Goal: Transaction & Acquisition: Complete application form

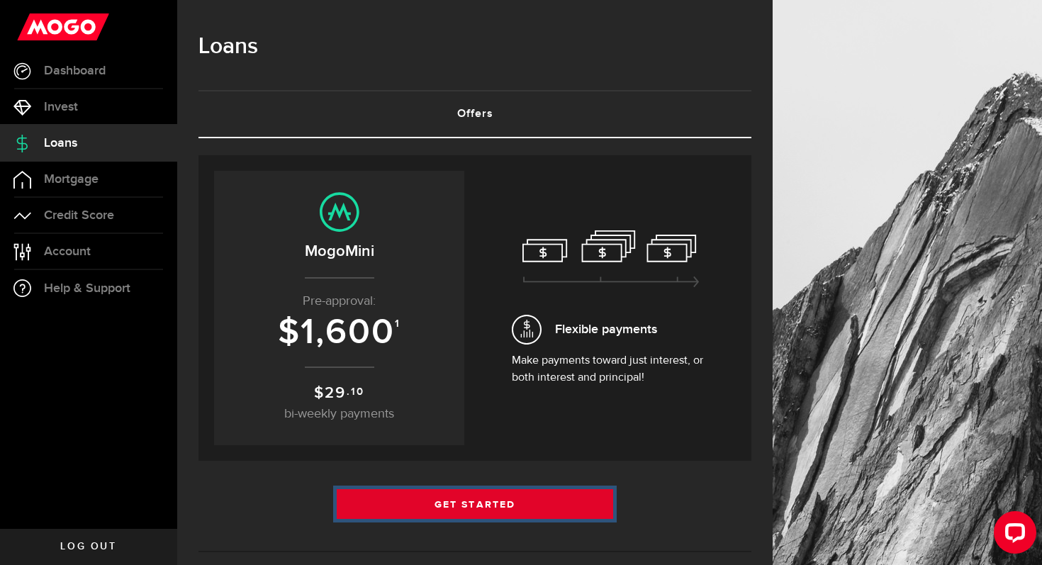
click at [548, 493] on link "Get Started" at bounding box center [475, 504] width 276 height 30
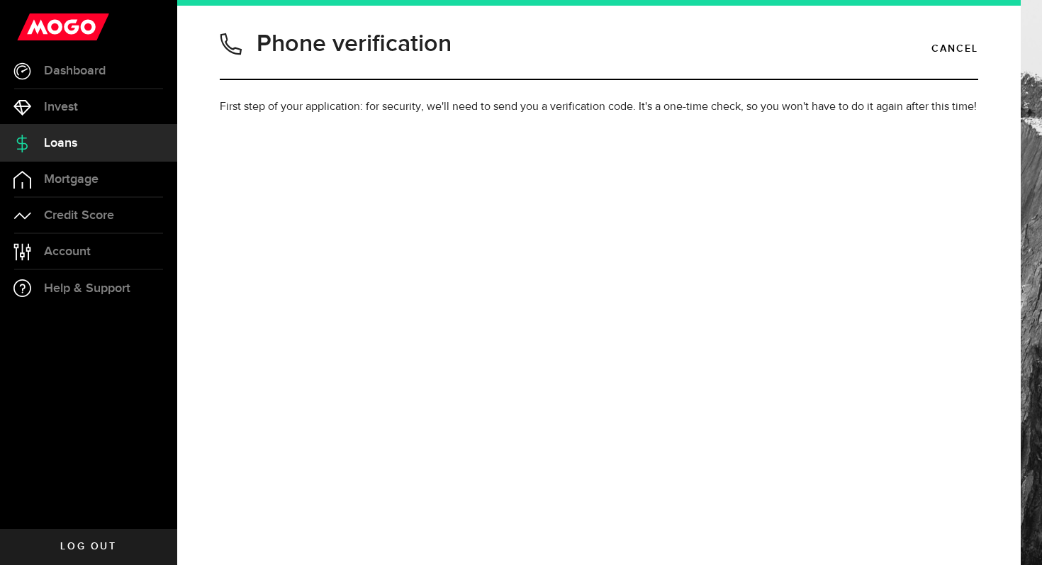
type input "7822346673"
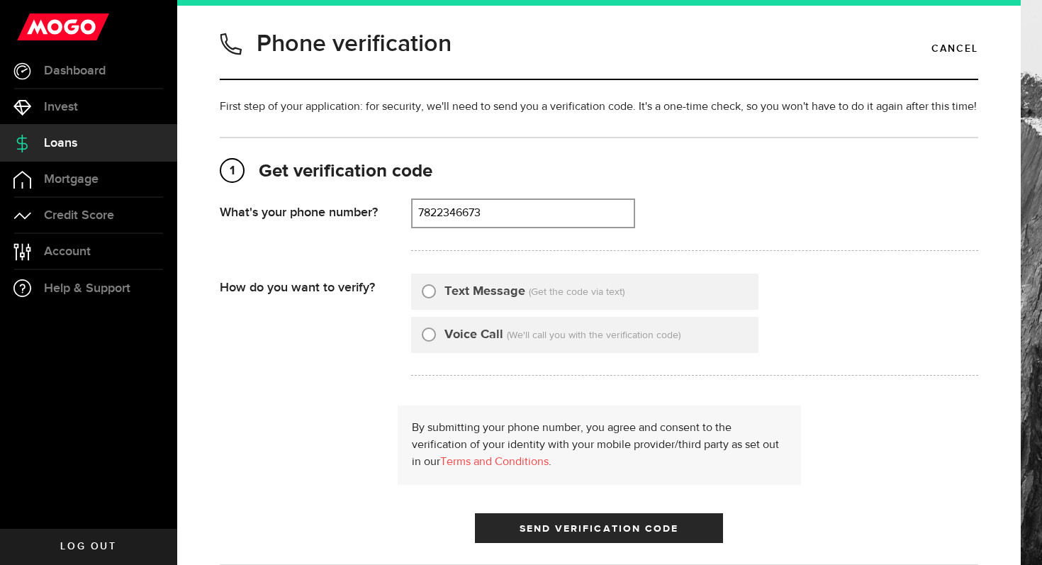
click at [424, 291] on input "Text Message" at bounding box center [429, 289] width 14 height 14
radio input "true"
click at [335, 393] on form "What's your phone number? That doesn't look like a valid phone number. Try agai…" at bounding box center [599, 370] width 758 height 344
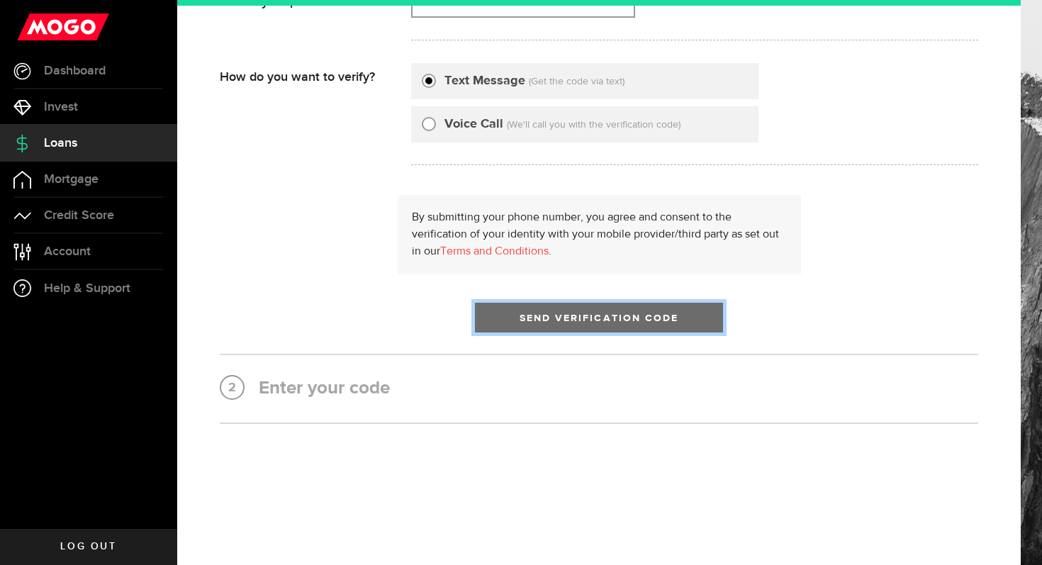
click at [583, 314] on span "Send Verification Code" at bounding box center [599, 318] width 159 height 10
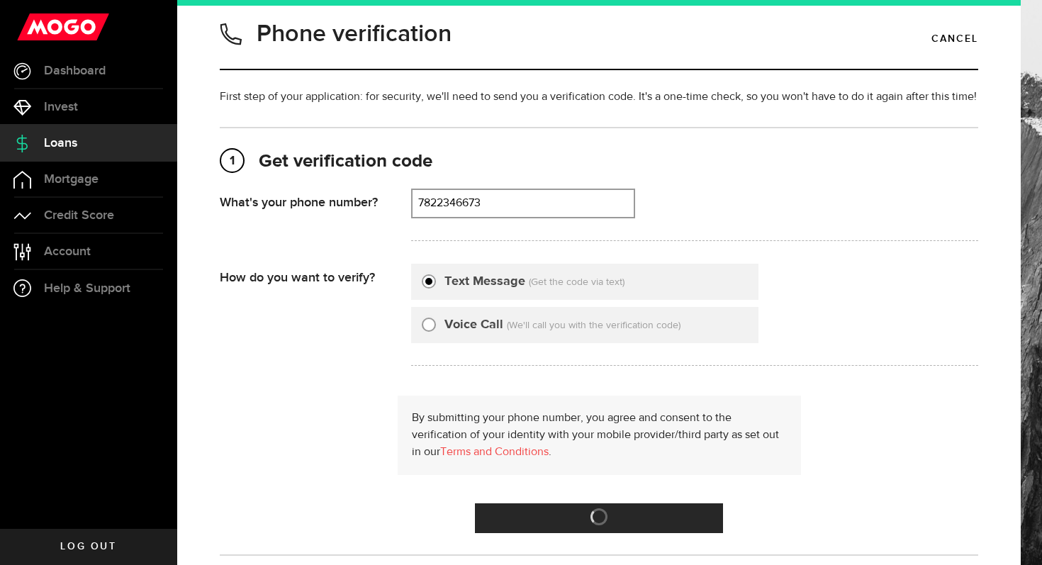
scroll to position [0, 0]
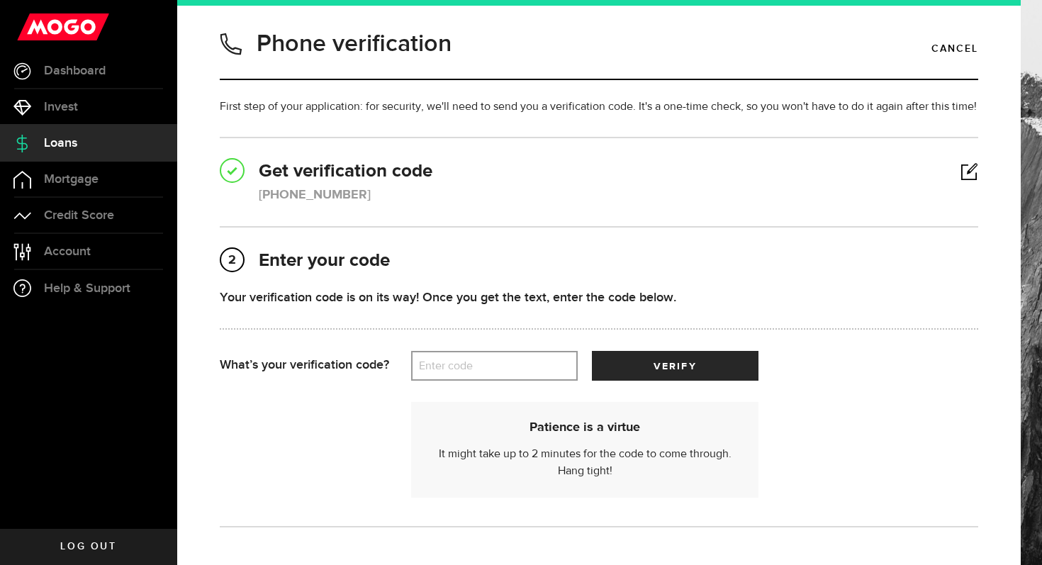
click at [511, 368] on label "Enter code" at bounding box center [494, 366] width 167 height 29
click at [511, 368] on input "Enter code" at bounding box center [494, 366] width 167 height 30
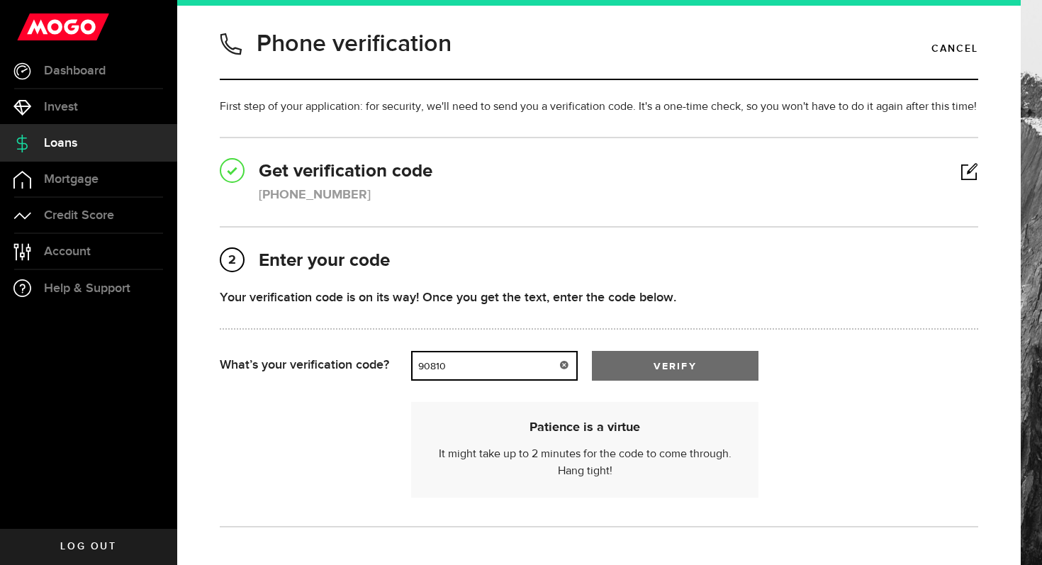
type input "90810"
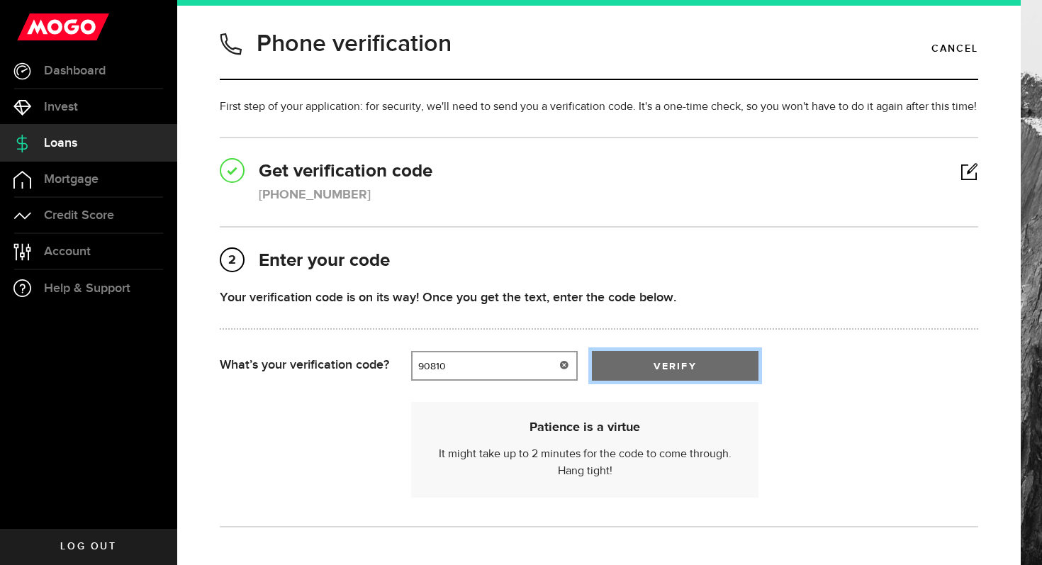
click at [711, 377] on button "verify" at bounding box center [675, 366] width 167 height 30
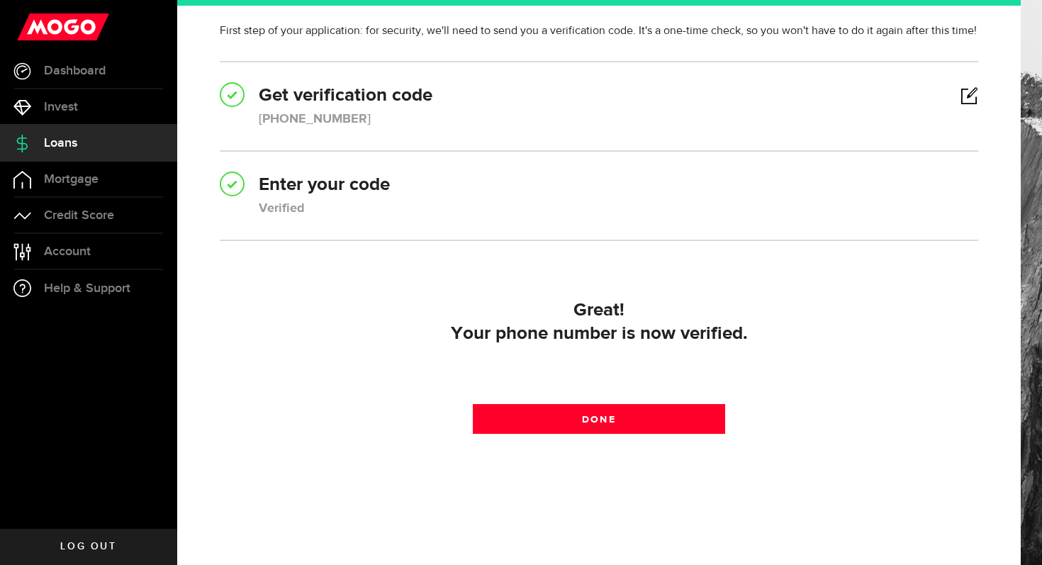
scroll to position [91, 0]
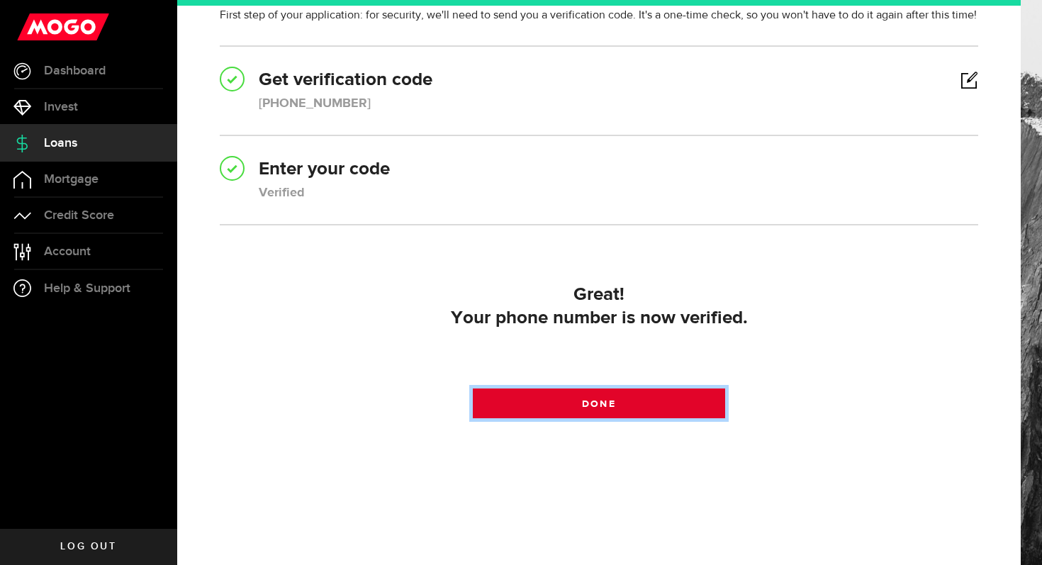
click at [677, 410] on link "Done" at bounding box center [599, 403] width 253 height 30
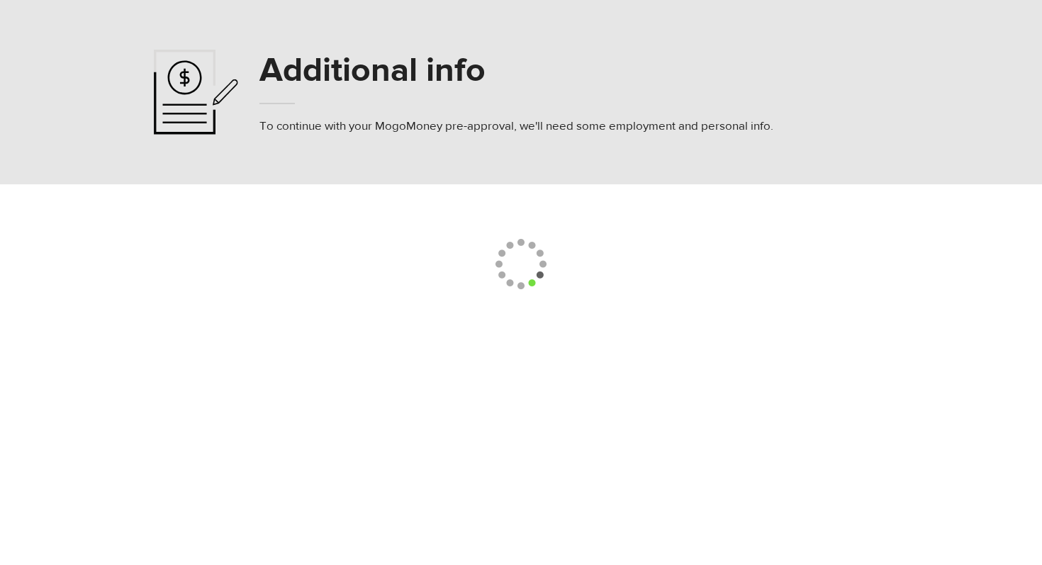
select select
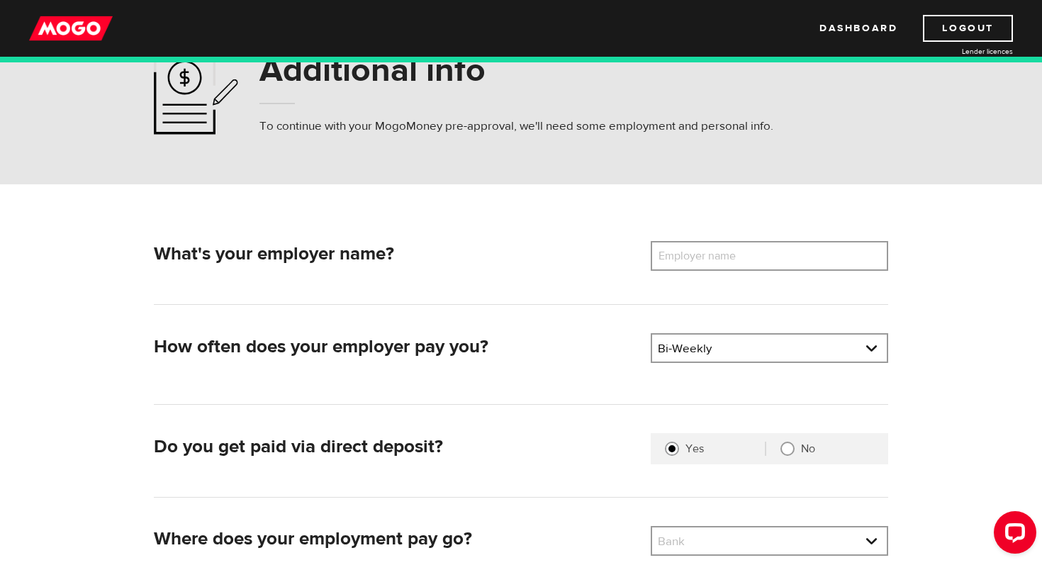
scroll to position [101, 0]
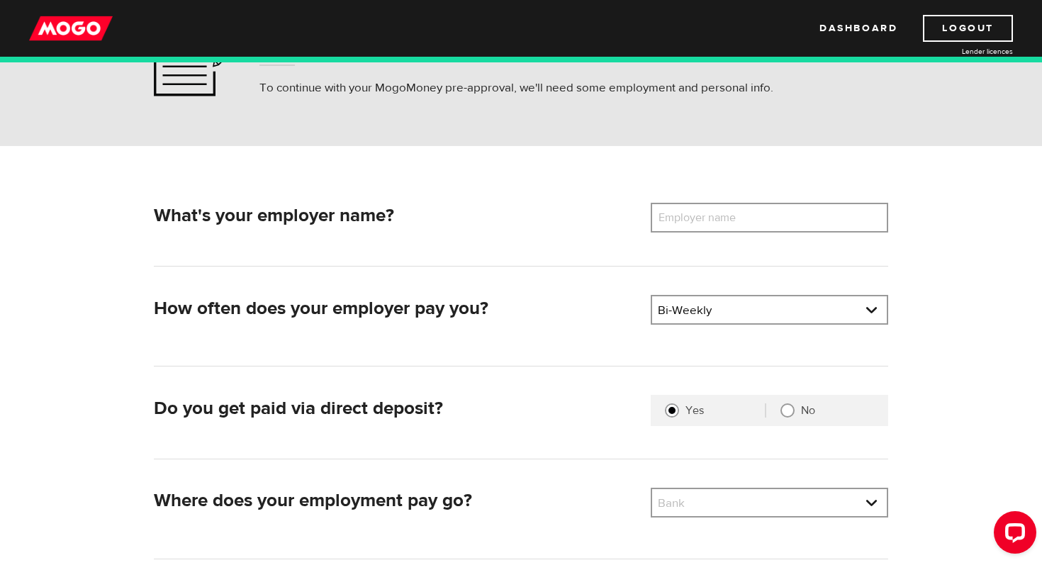
click at [751, 215] on label "Employer name" at bounding box center [708, 218] width 114 height 30
click at [751, 215] on input "Employer name" at bounding box center [769, 218] width 237 height 30
type input "Dynamite Clothing"
click at [610, 247] on div "What's your employer name? Employer name Please enter your employer's name Dyna…" at bounding box center [521, 235] width 735 height 64
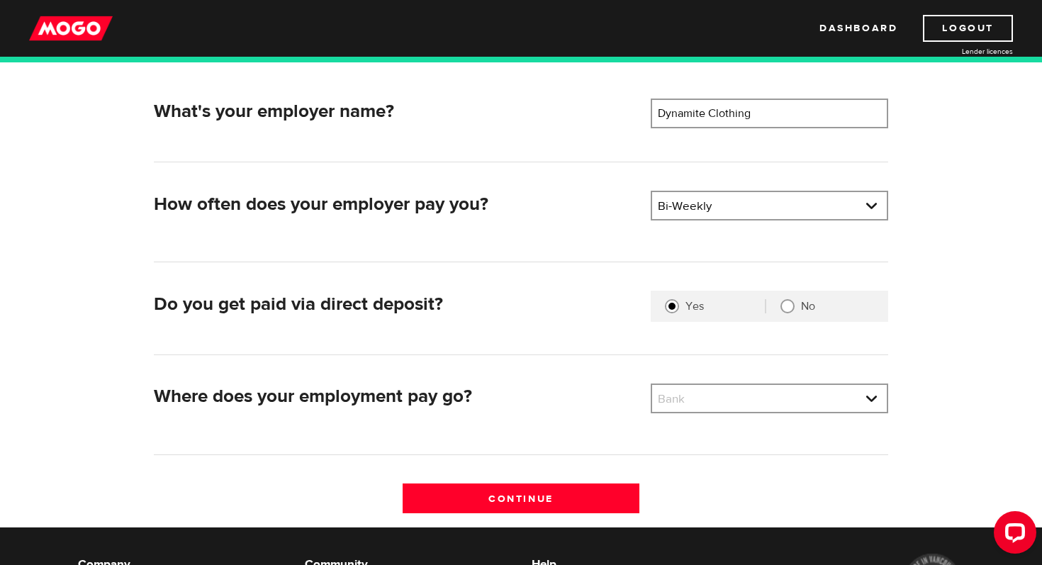
scroll to position [209, 0]
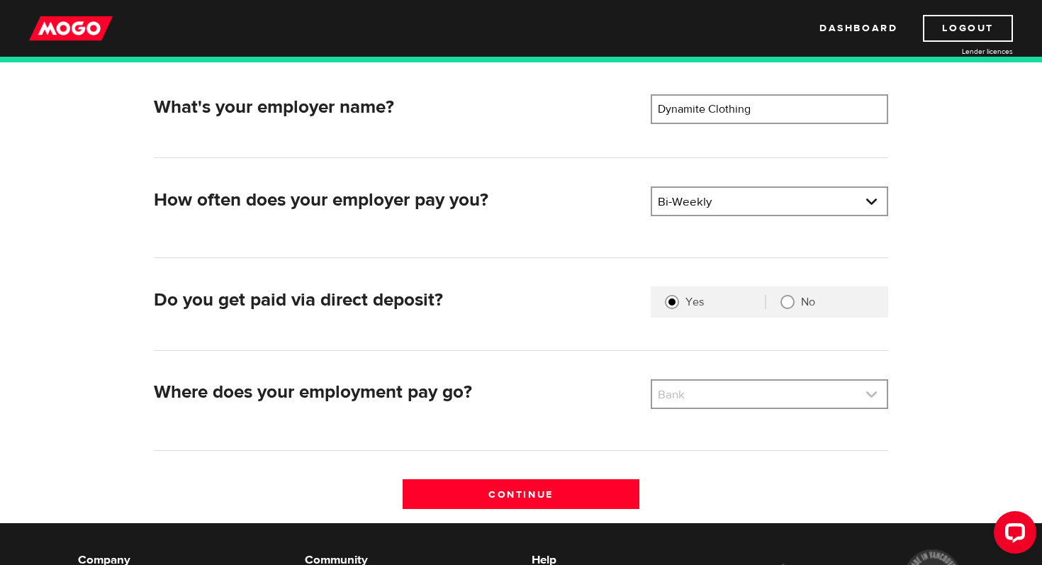
click at [719, 389] on link at bounding box center [769, 394] width 235 height 27
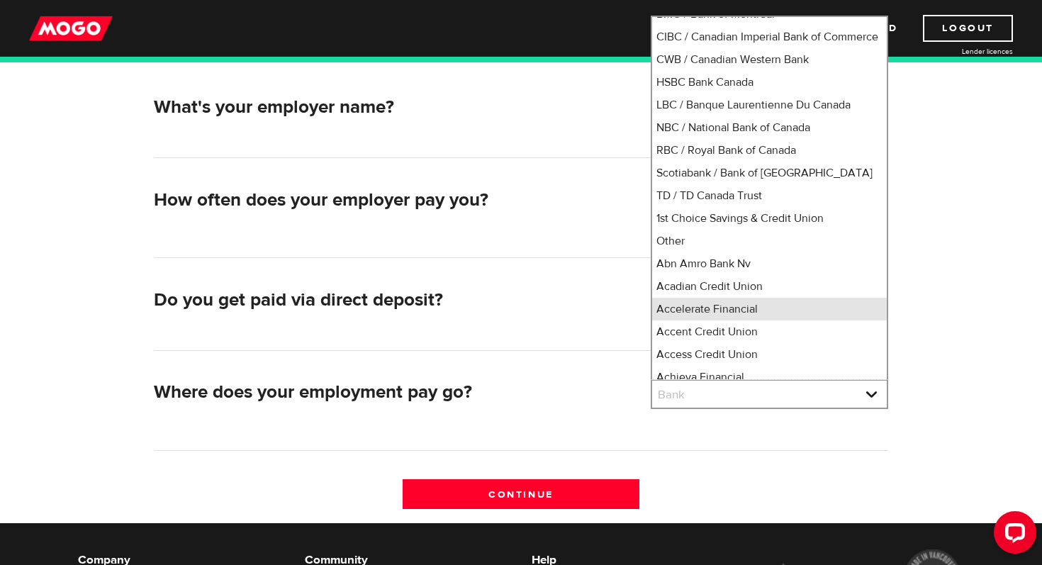
scroll to position [35, 0]
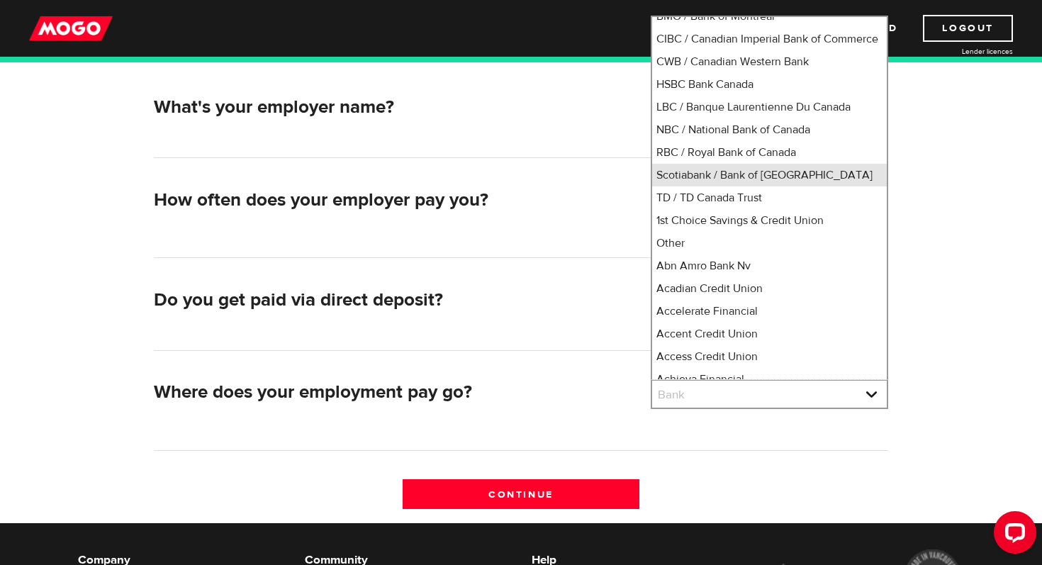
click at [788, 186] on li "Scotiabank / Bank of Nova Scotia" at bounding box center [769, 175] width 235 height 23
select select "2"
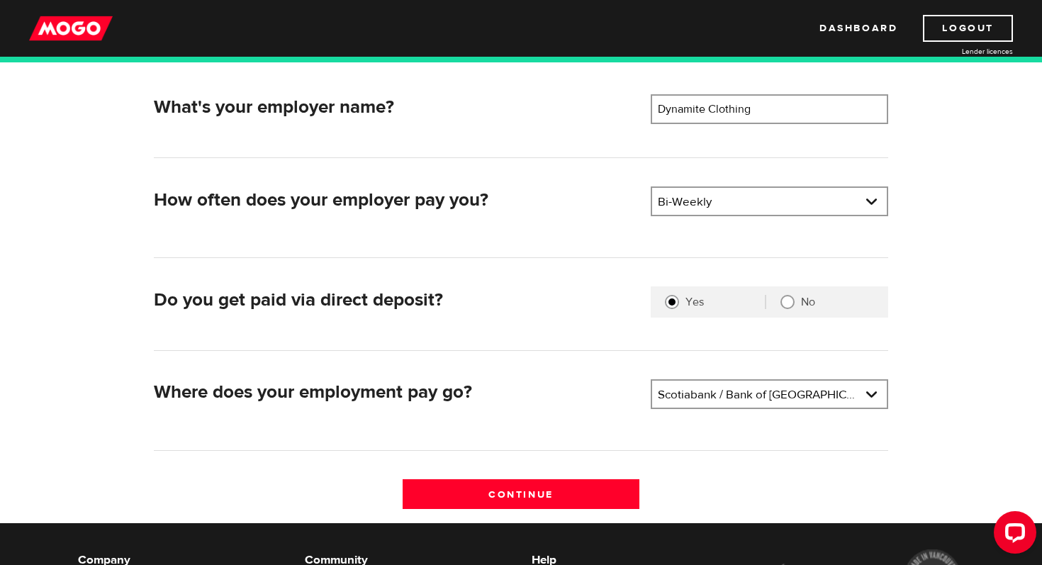
click at [914, 269] on div "What's your employer name? Employer name Please enter your employer's name Dyna…" at bounding box center [520, 280] width 907 height 485
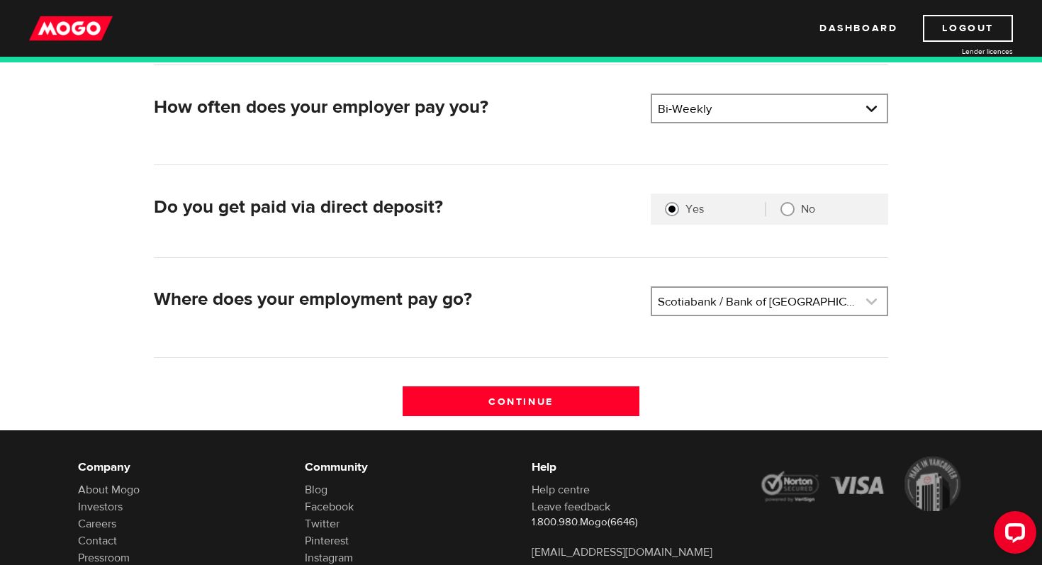
scroll to position [315, 0]
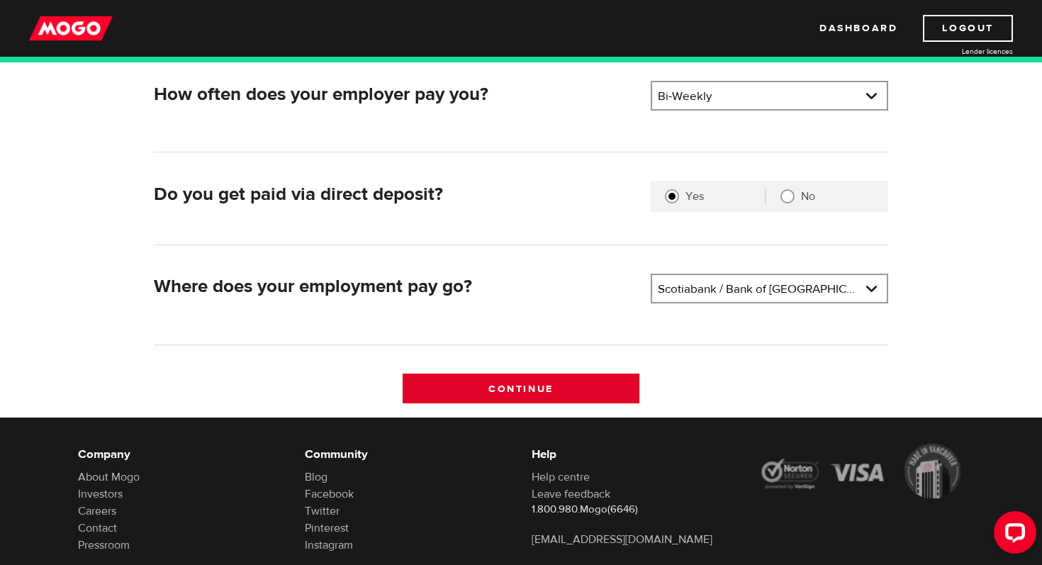
click at [580, 383] on input "Continue" at bounding box center [521, 389] width 237 height 30
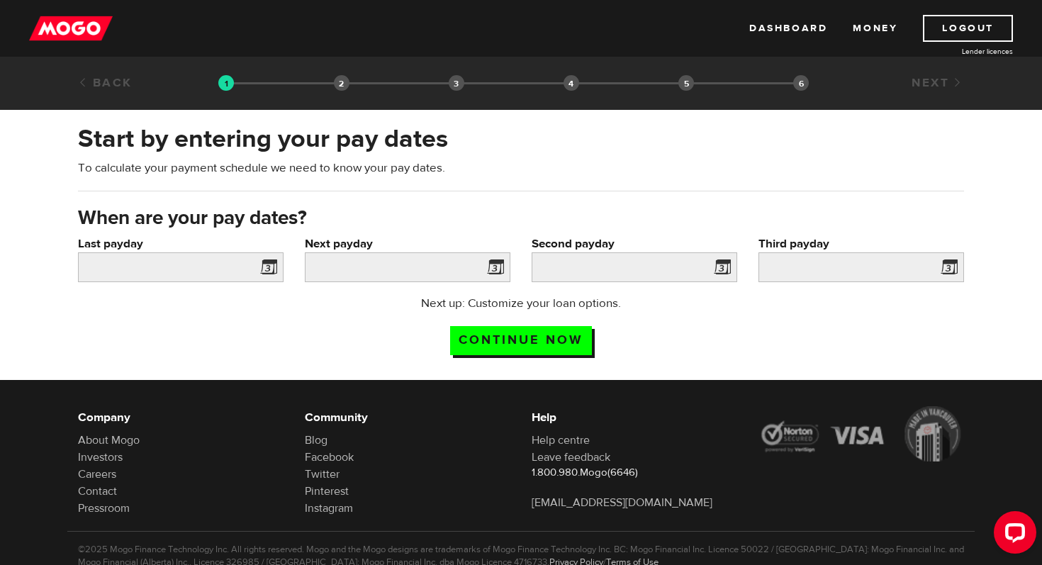
click at [496, 269] on span at bounding box center [492, 269] width 21 height 23
click at [457, 274] on input "Next payday" at bounding box center [408, 267] width 206 height 30
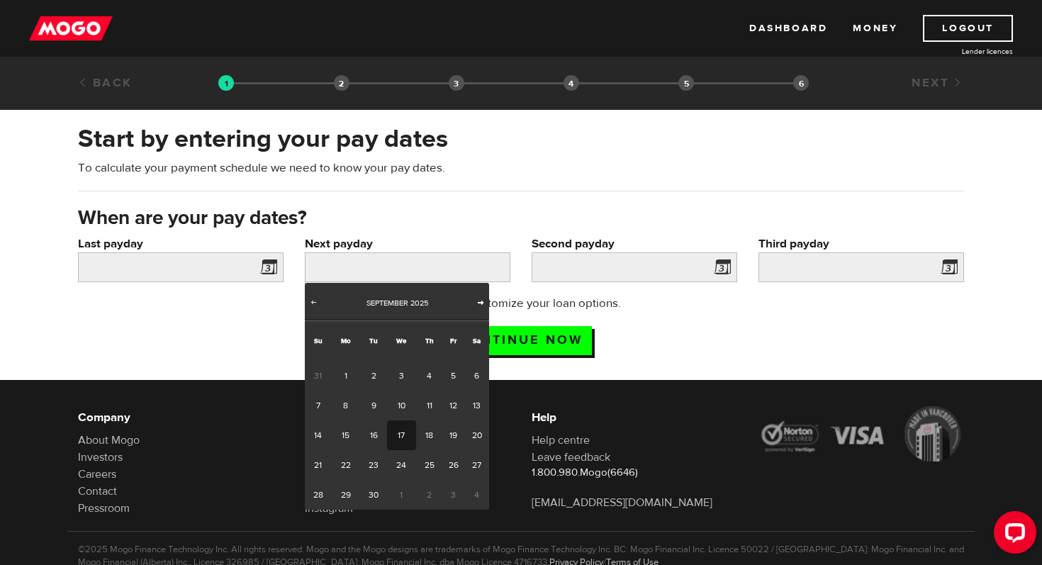
click at [478, 302] on span "Next" at bounding box center [480, 301] width 11 height 11
click at [450, 436] on link "17" at bounding box center [453, 435] width 22 height 30
type input "2025/10/17"
type input "2025/10/31"
type input "2025/11/14"
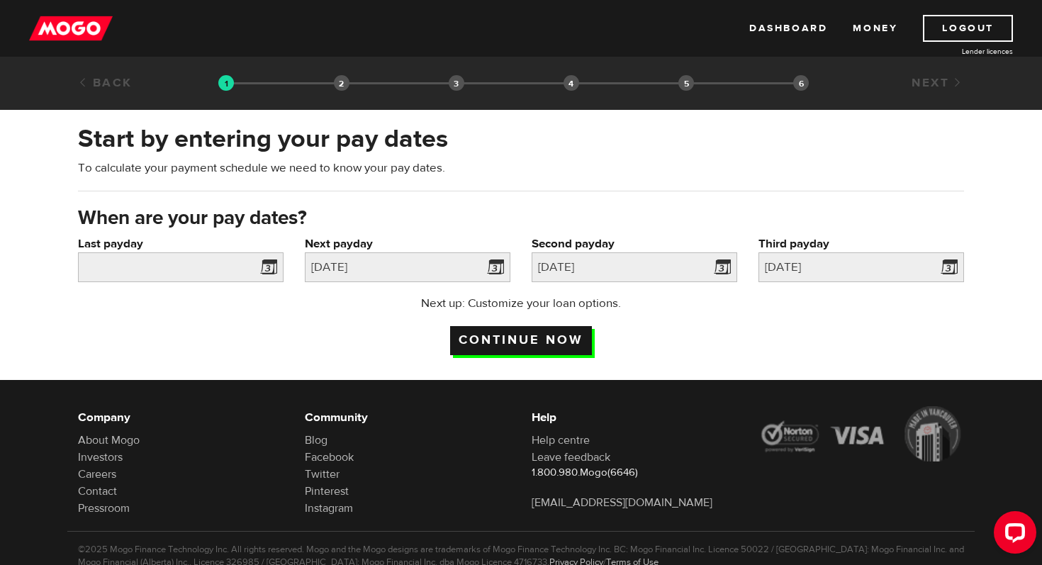
click at [583, 334] on input "Continue now" at bounding box center [521, 340] width 142 height 29
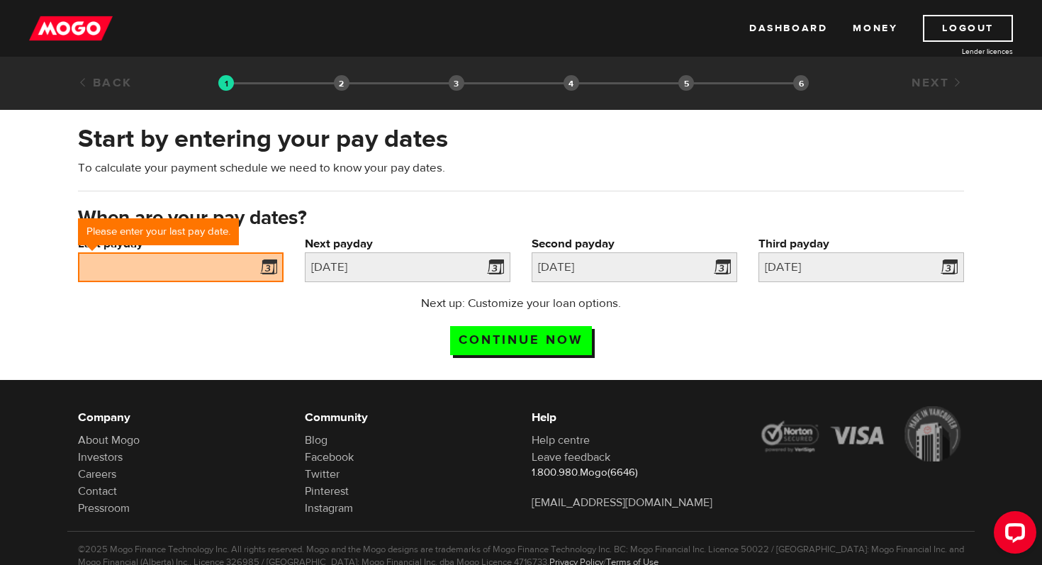
click at [267, 266] on span at bounding box center [265, 269] width 21 height 23
click at [299, 190] on div "Start by entering your pay dates To calculate your payment schedule we need to …" at bounding box center [520, 163] width 907 height 83
click at [271, 258] on span at bounding box center [265, 269] width 21 height 23
click at [271, 271] on span at bounding box center [265, 269] width 21 height 23
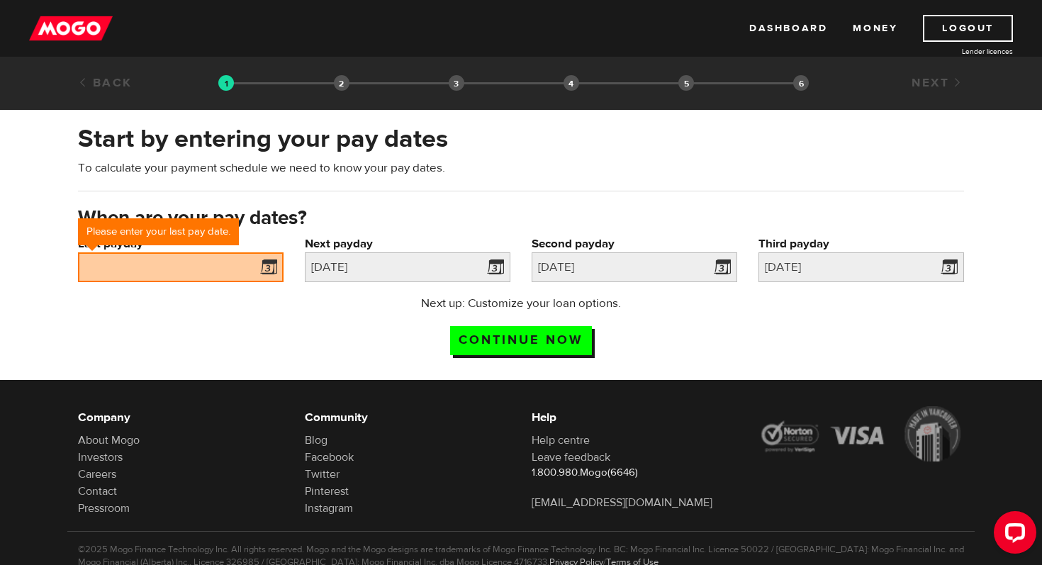
click at [176, 206] on div "When are your pay dates?" at bounding box center [520, 220] width 907 height 30
click at [147, 283] on div "Last payday Please enter your last pay date." at bounding box center [180, 265] width 227 height 60
click at [137, 265] on input "Last payday" at bounding box center [181, 267] width 206 height 30
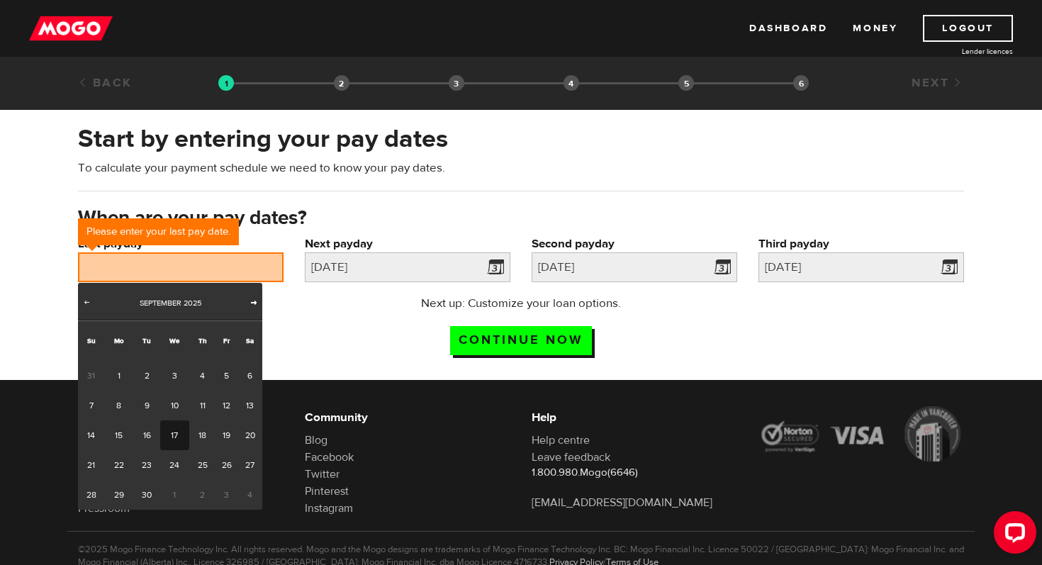
click at [251, 301] on span "Next" at bounding box center [253, 301] width 11 height 11
click at [224, 374] on link "3" at bounding box center [226, 376] width 22 height 30
type input "2025/10/03"
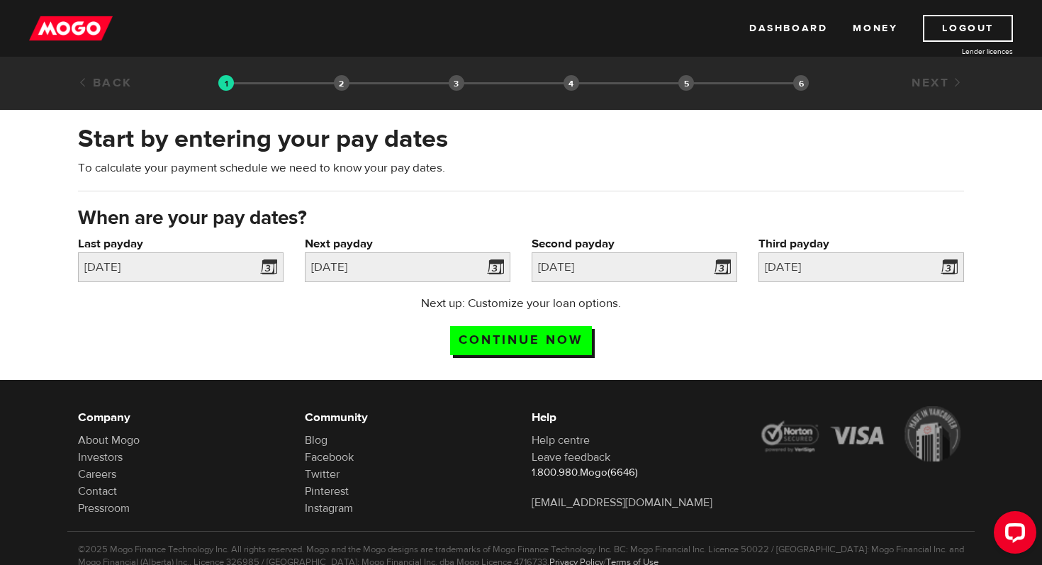
click at [274, 327] on div "Next up: Customize your loan options. Continue now" at bounding box center [520, 330] width 907 height 71
click at [483, 337] on input "Continue now" at bounding box center [521, 340] width 142 height 29
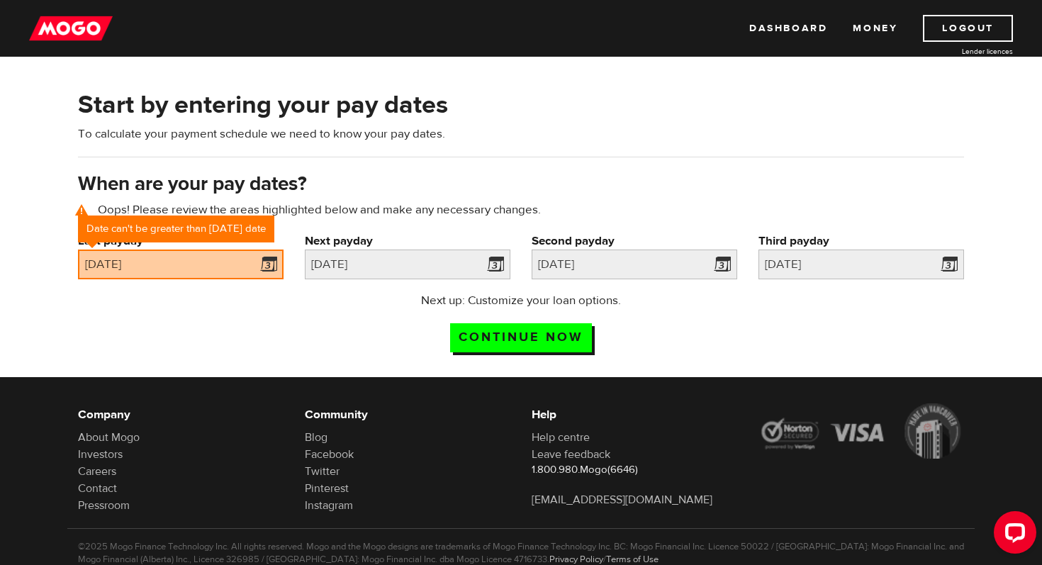
scroll to position [65, 0]
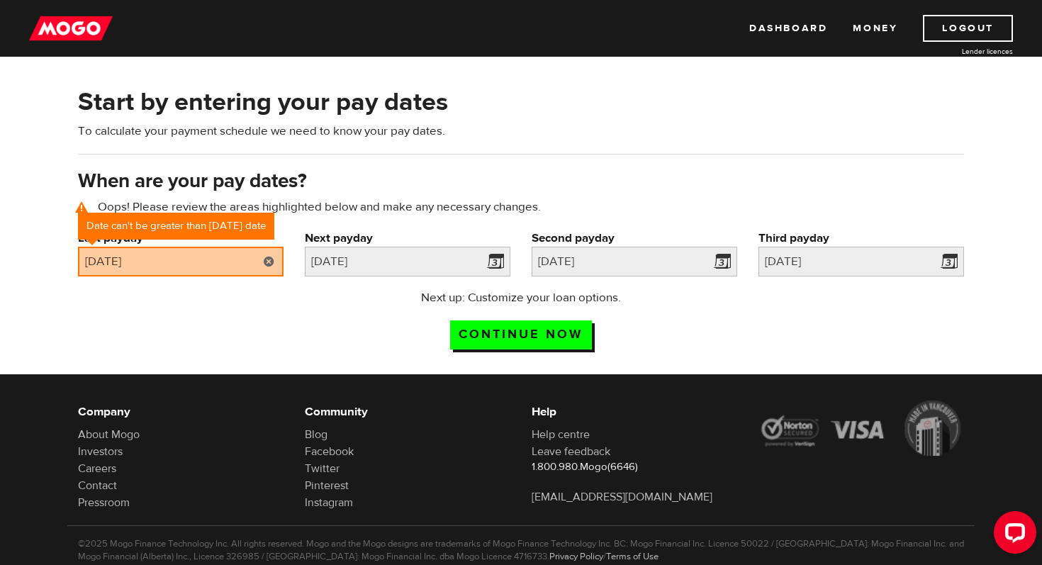
click at [269, 254] on link at bounding box center [268, 262] width 29 height 30
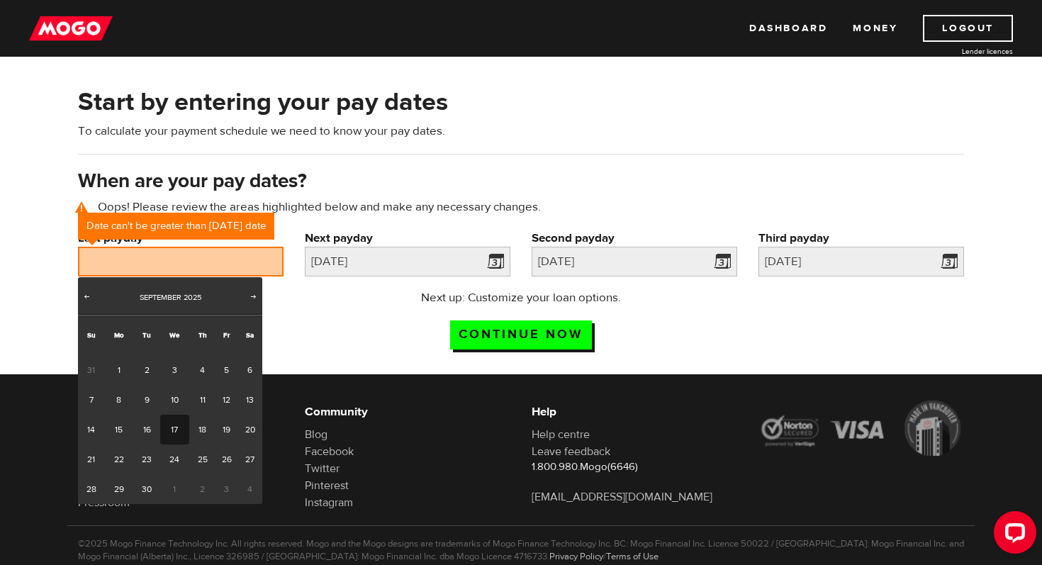
click at [304, 194] on div "When are your pay dates? Oops! Please review the areas highlighted below and ma…" at bounding box center [520, 199] width 907 height 62
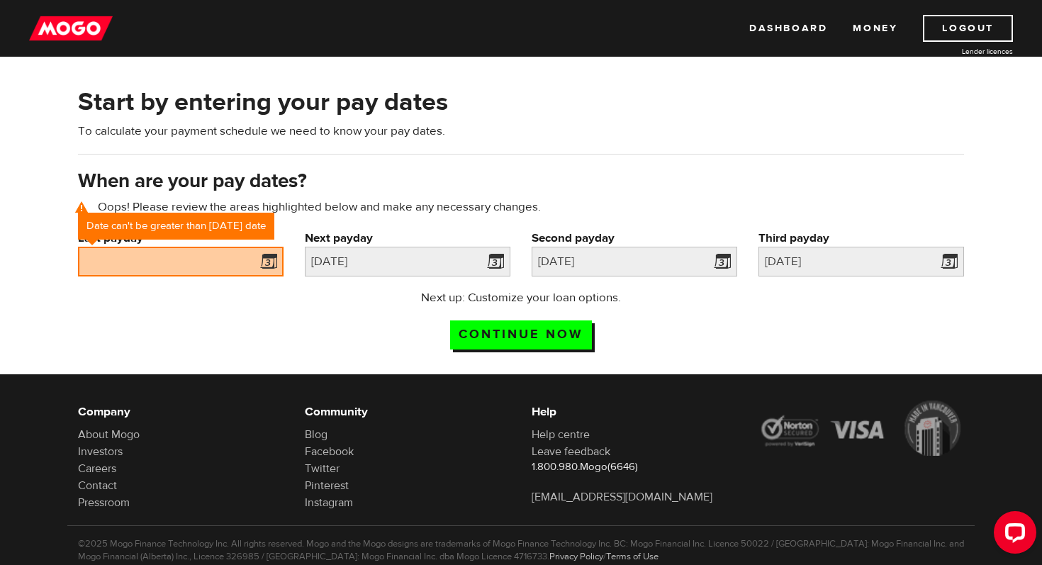
click at [275, 258] on span at bounding box center [265, 263] width 21 height 23
click at [327, 203] on p "Oops! Please review the areas highlighted below and make any necessary changes." at bounding box center [521, 206] width 886 height 17
click at [328, 193] on div "When are your pay dates? Oops! Please review the areas highlighted below and ma…" at bounding box center [520, 199] width 907 height 62
click at [270, 265] on span at bounding box center [265, 263] width 21 height 23
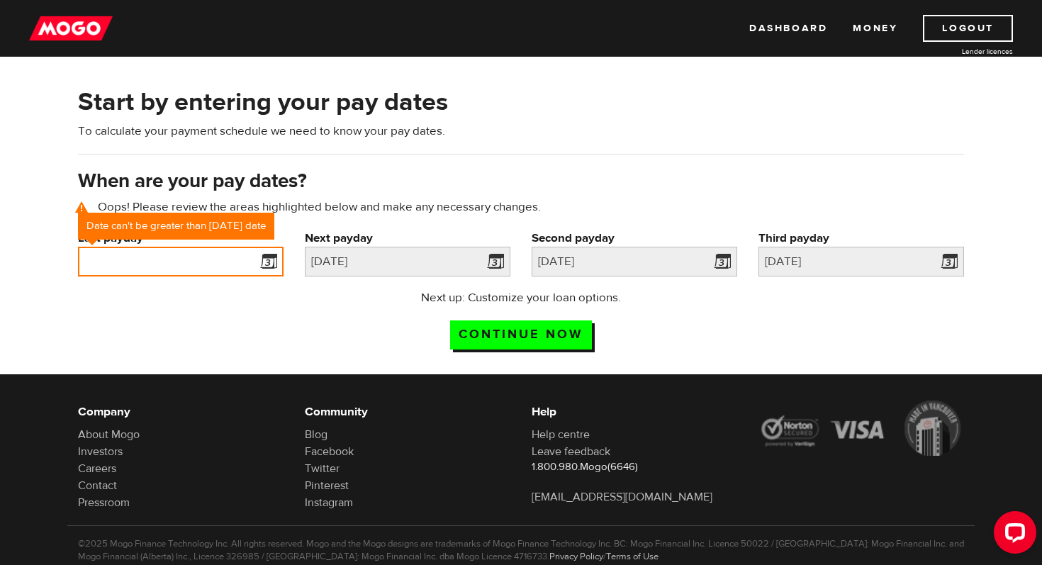
click at [125, 254] on input "Last payday" at bounding box center [181, 262] width 206 height 30
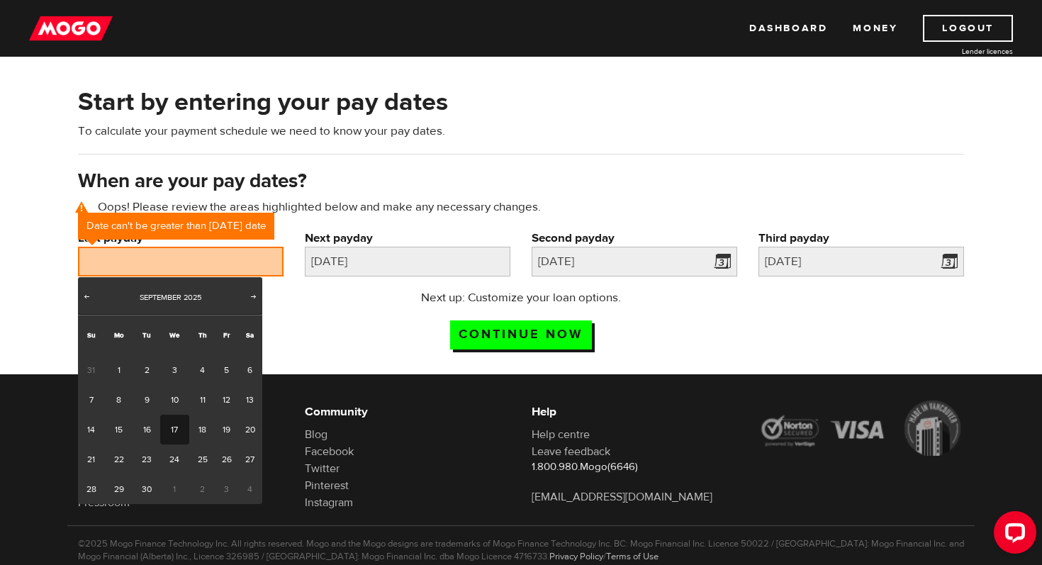
click at [173, 425] on link "17" at bounding box center [174, 430] width 29 height 30
type input "2025/09/17"
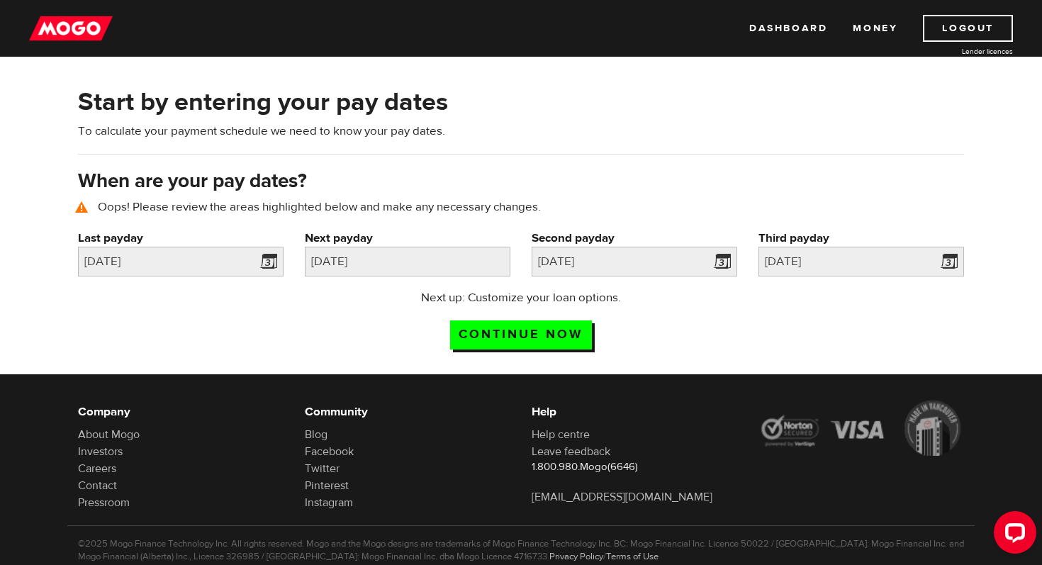
click at [341, 322] on div "Next up: Customize your loan options. Continue now" at bounding box center [520, 324] width 907 height 71
click at [533, 328] on input "Continue now" at bounding box center [521, 334] width 142 height 29
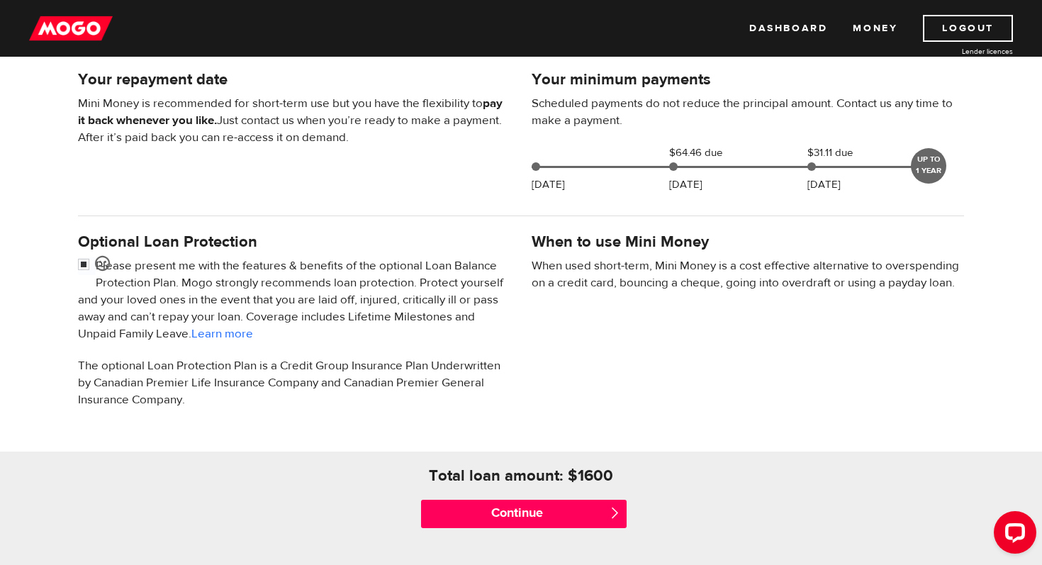
scroll to position [400, 0]
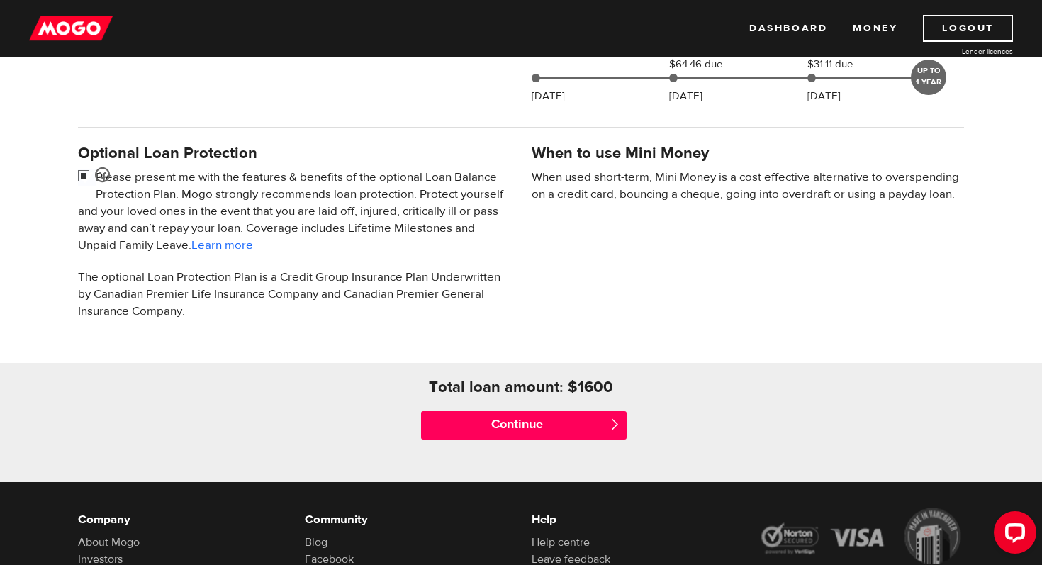
click at [83, 176] on input "checkbox" at bounding box center [87, 178] width 18 height 18
click at [75, 174] on div "Optional Loan Protection Please present me with the features & benefits of the …" at bounding box center [294, 238] width 454 height 194
click at [73, 193] on div "Optional Loan Protection Please present me with the features & benefits of the …" at bounding box center [294, 238] width 454 height 194
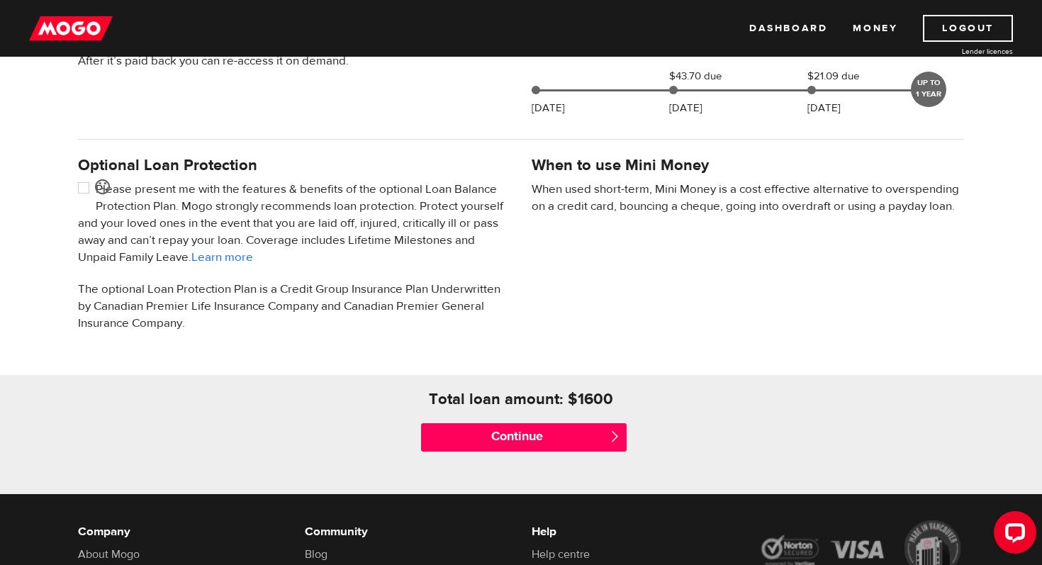
scroll to position [378, 0]
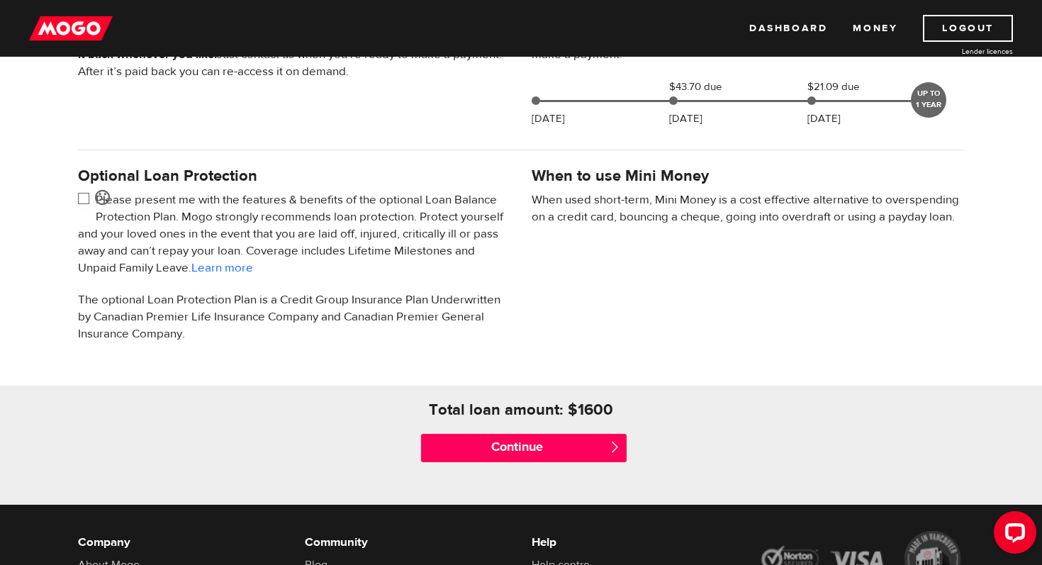
click at [84, 202] on input "checkbox" at bounding box center [87, 200] width 18 height 18
checkbox input "false"
click at [67, 220] on div "Optional Loan Protection Please present me with the features & benefits of the …" at bounding box center [294, 261] width 454 height 194
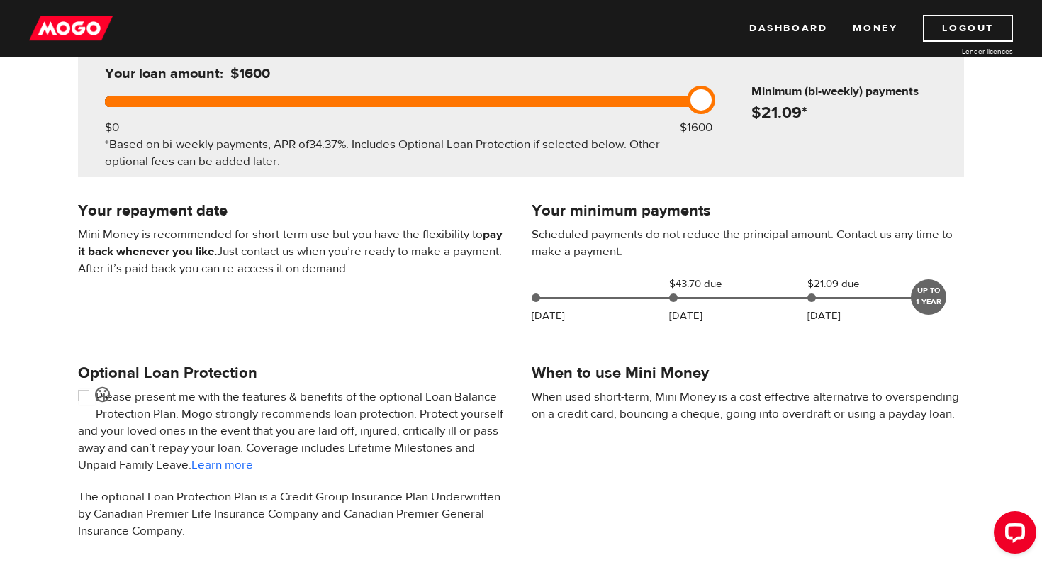
scroll to position [252, 0]
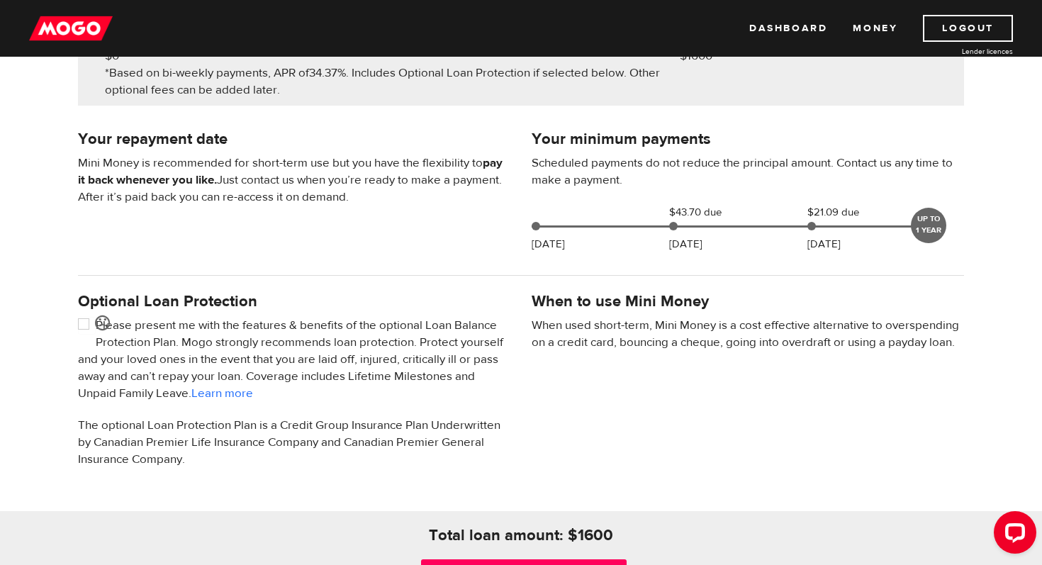
click at [948, 286] on div at bounding box center [520, 275] width 907 height 28
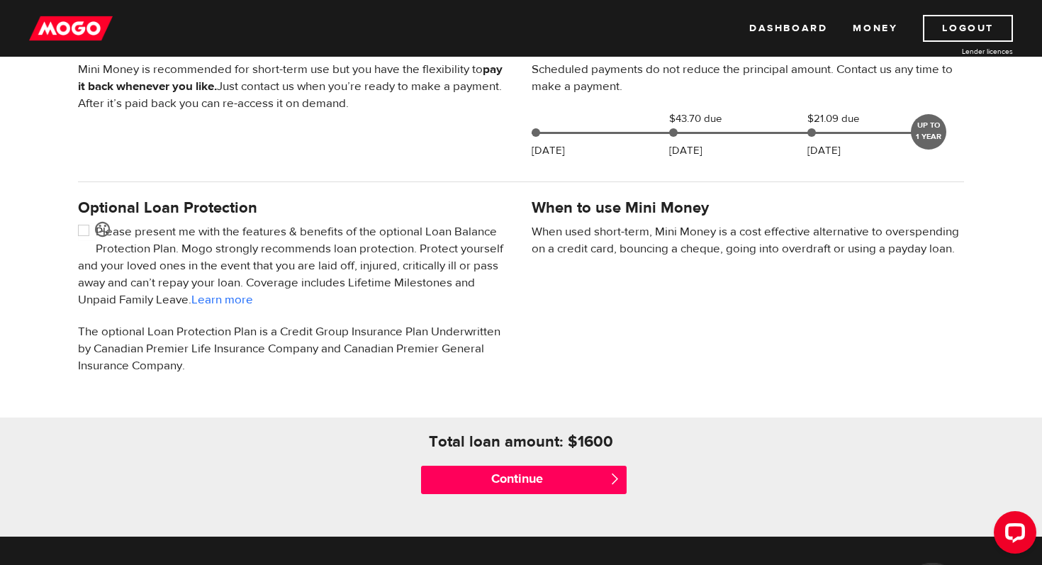
scroll to position [382, 0]
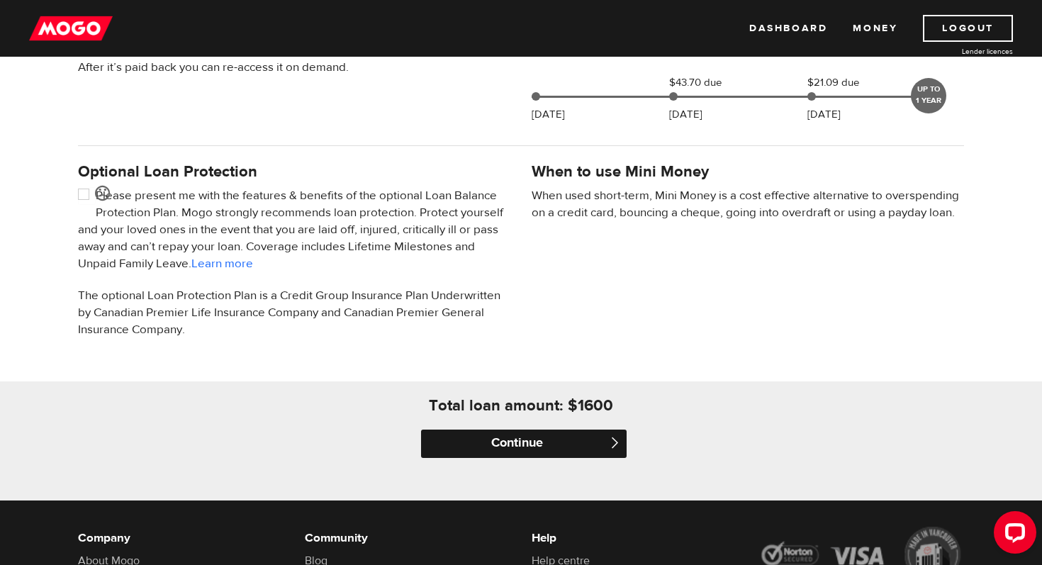
click at [528, 451] on input "Continue" at bounding box center [524, 443] width 206 height 28
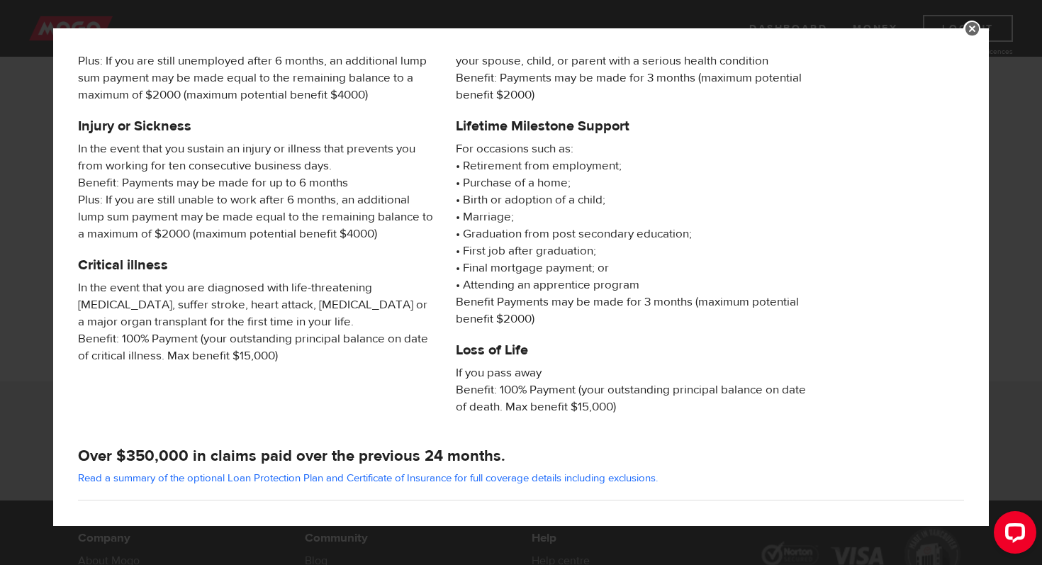
scroll to position [209, 0]
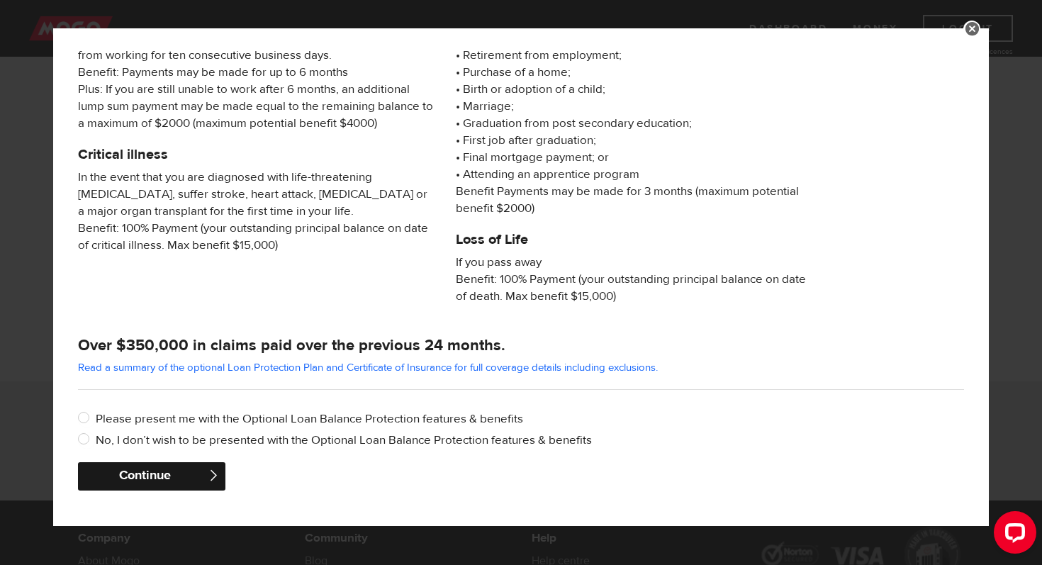
click at [129, 472] on button "Continue" at bounding box center [151, 476] width 147 height 28
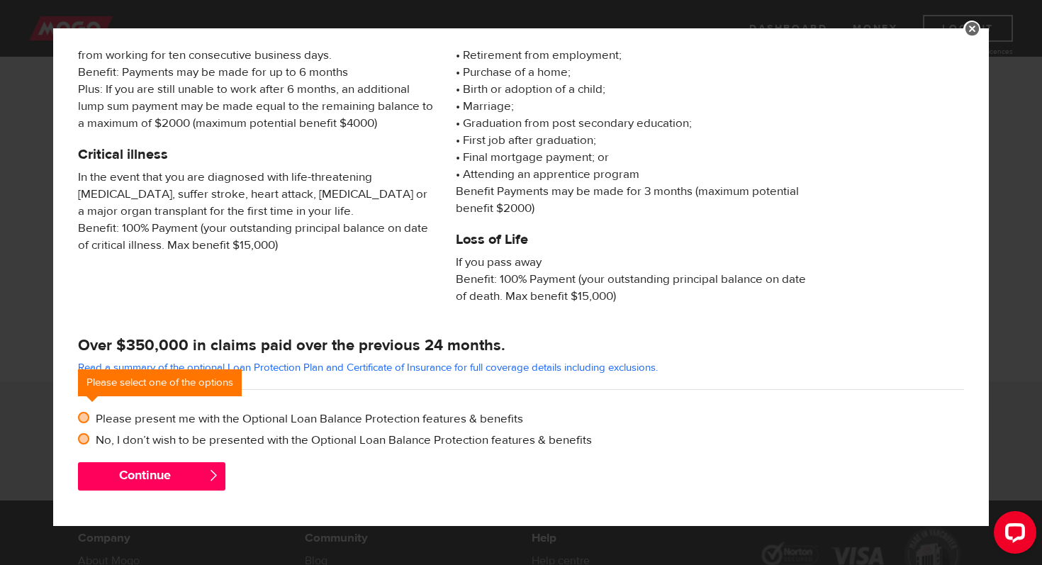
click at [80, 444] on input "No, I don’t wish to be presented with the Optional Loan Balance Protection feat…" at bounding box center [87, 441] width 18 height 18
radio input "true"
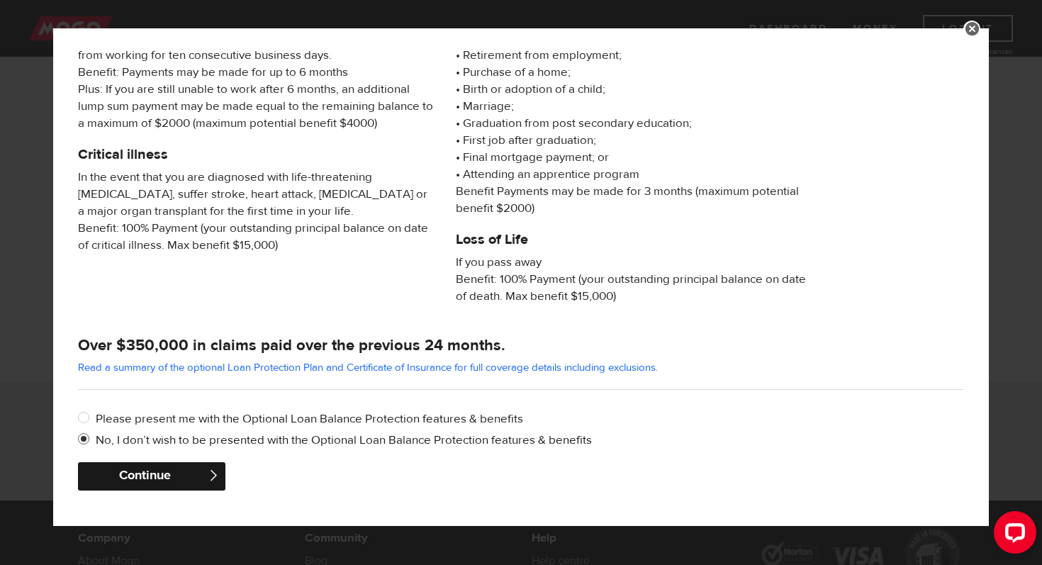
click at [153, 470] on button "Continue" at bounding box center [151, 476] width 147 height 28
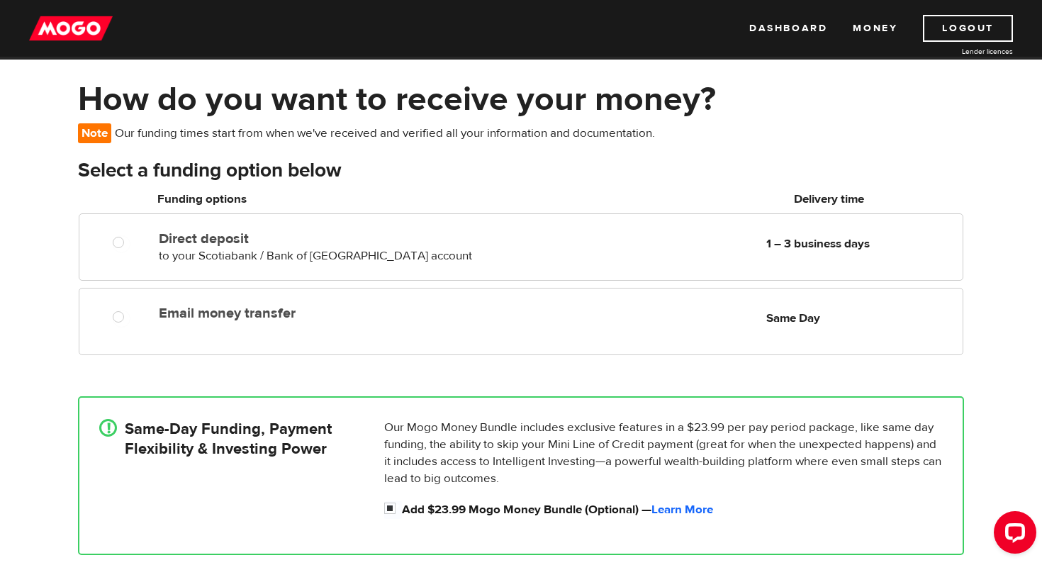
scroll to position [59, 0]
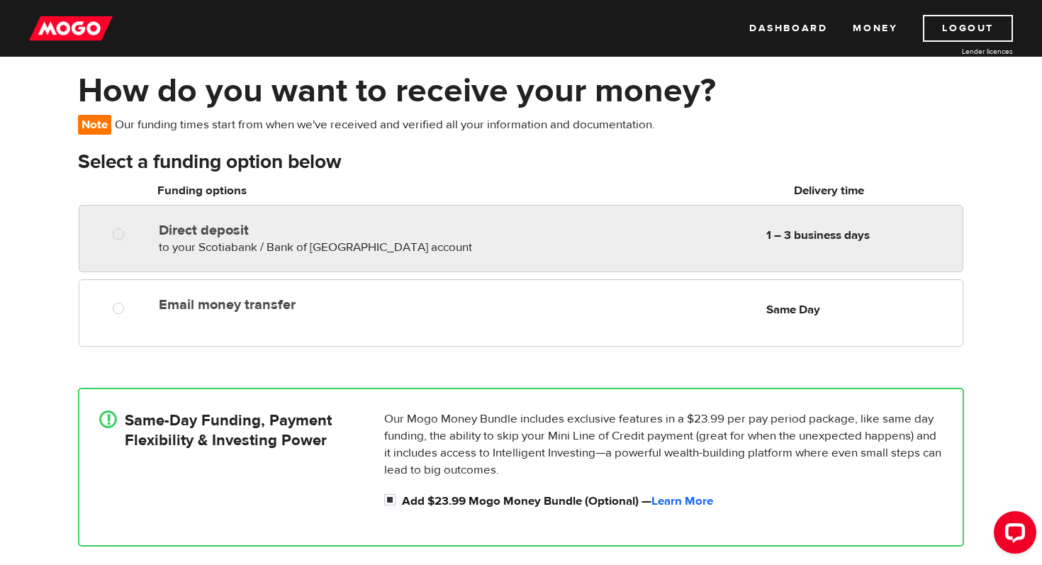
radio input "true"
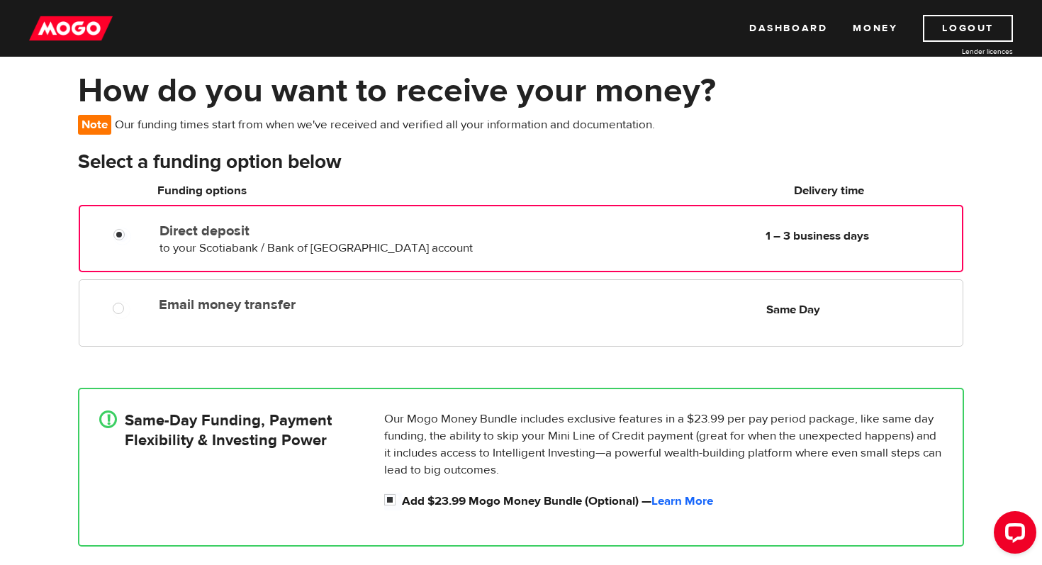
click at [105, 249] on div "Direct deposit to your Scotiabank / Bank of [GEOGRAPHIC_DATA] account Delivery …" at bounding box center [521, 237] width 882 height 40
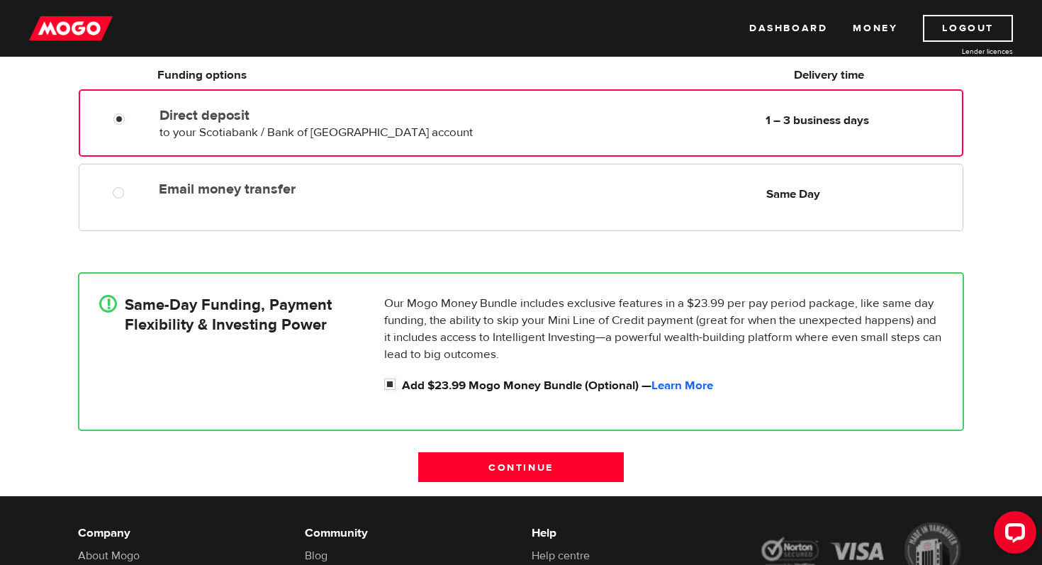
scroll to position [237, 0]
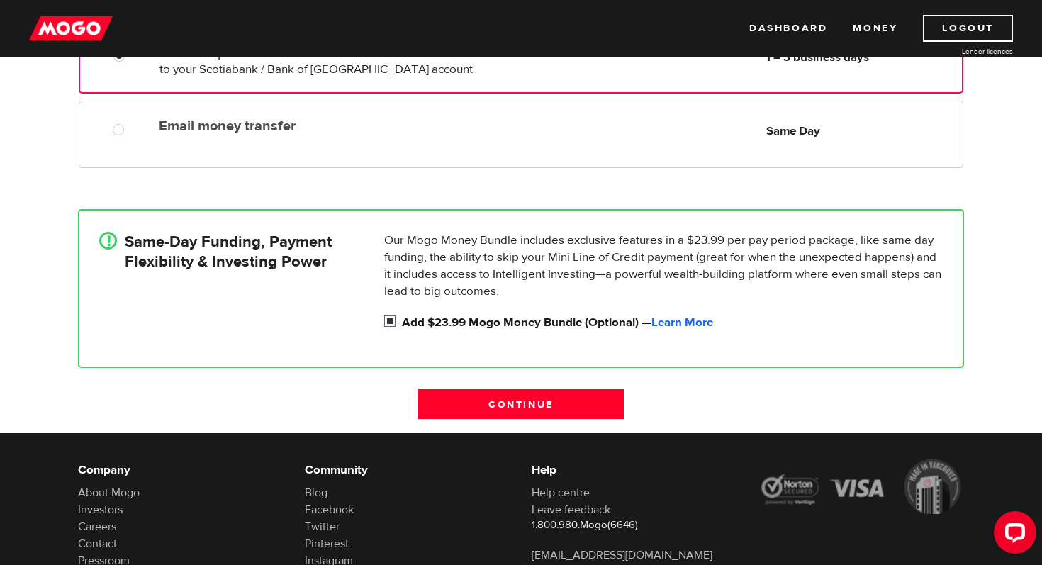
click at [387, 320] on input "Add $23.99 Mogo Money Bundle (Optional) — Learn More" at bounding box center [393, 323] width 18 height 18
checkbox input "false"
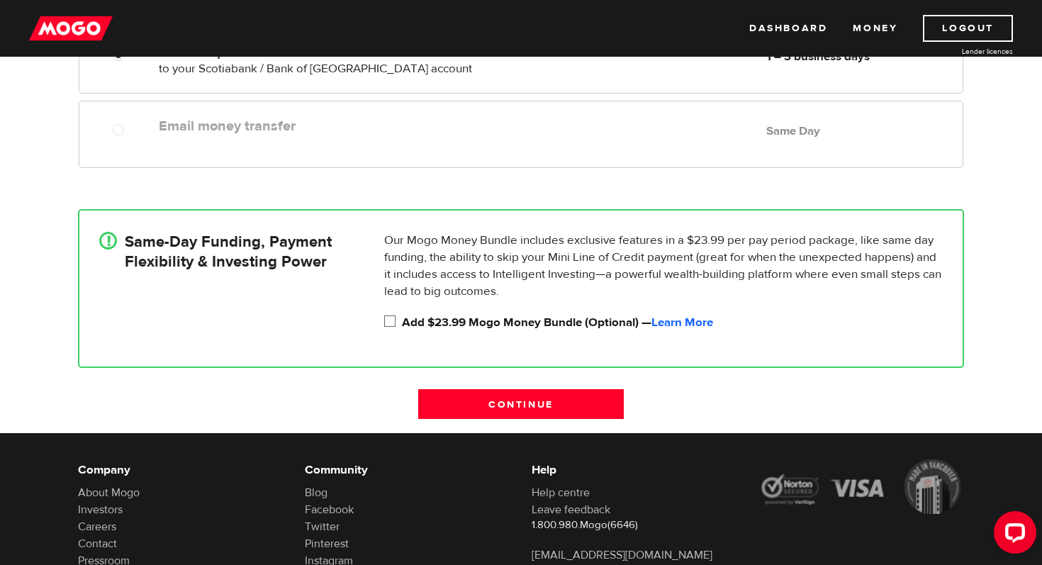
click at [376, 370] on div "! Same-Day Funding, Payment Flexibility & Investing Power Our Mogo Money Bundle…" at bounding box center [520, 288] width 907 height 201
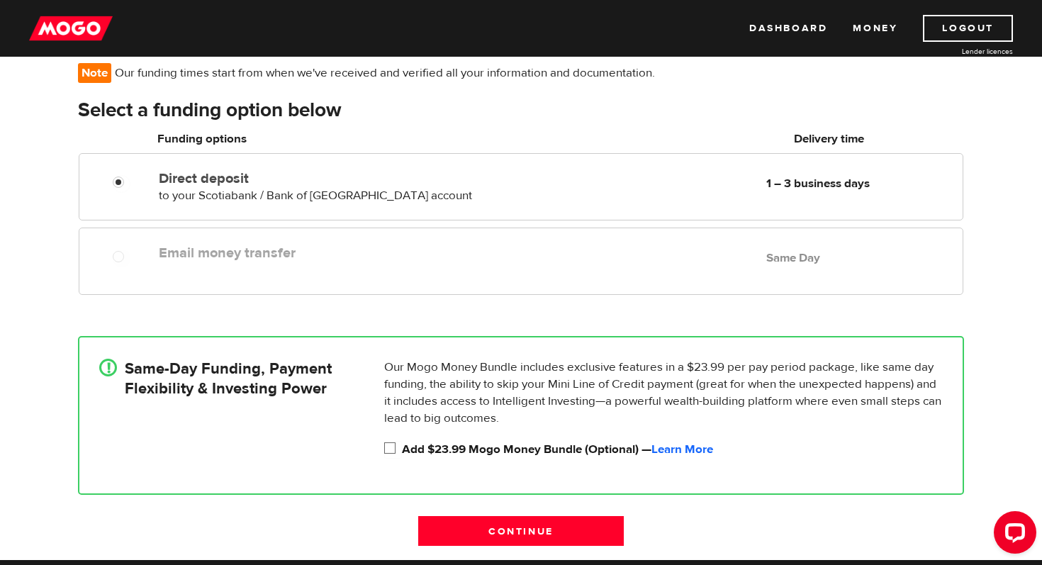
scroll to position [106, 0]
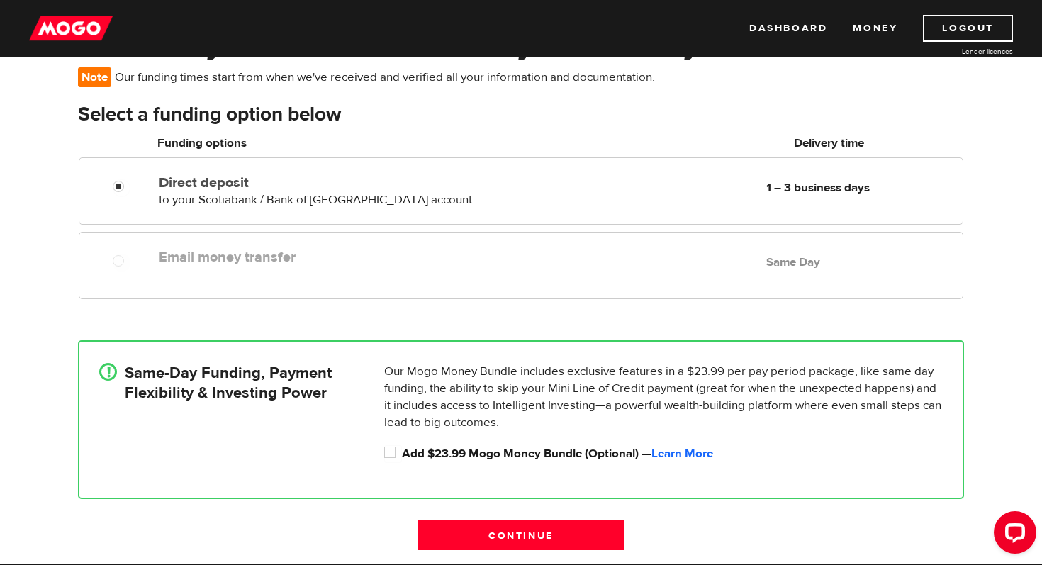
click at [385, 256] on label "Email money transfer" at bounding box center [322, 257] width 326 height 17
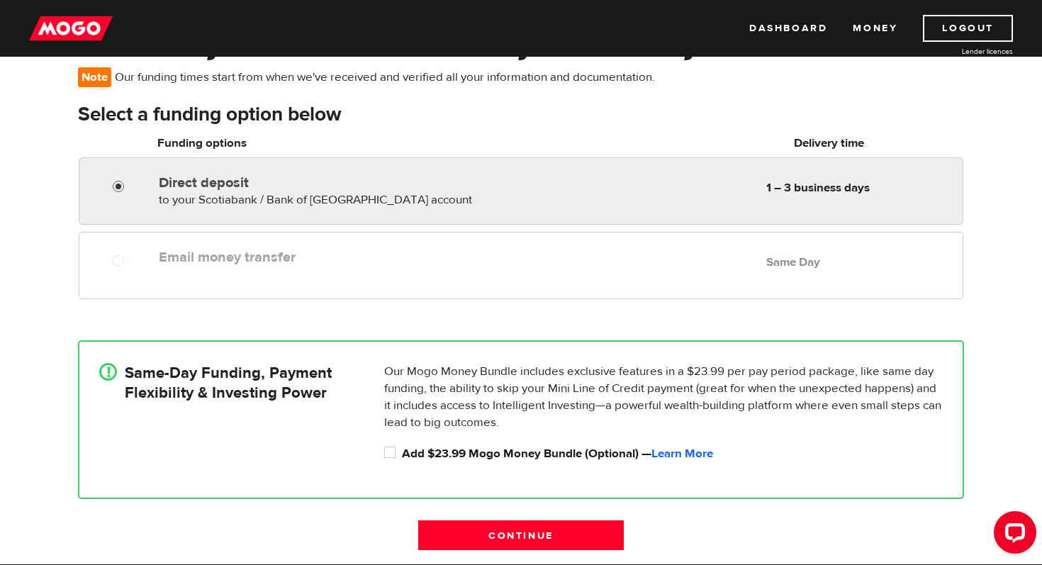
radio input "true"
click at [118, 189] on input "Direct deposit" at bounding box center [122, 188] width 18 height 18
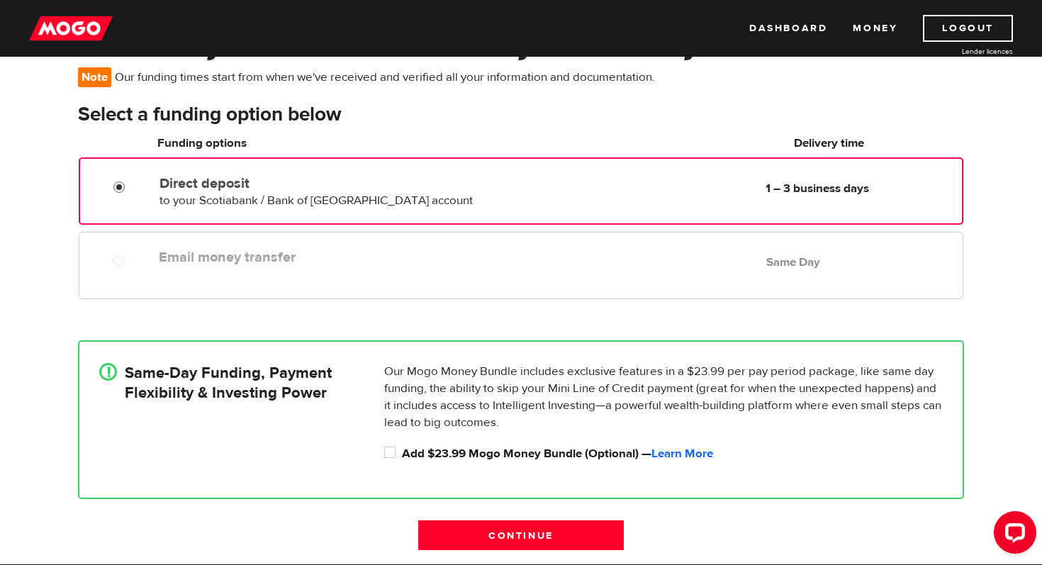
click at [118, 242] on div "Email money transfer Delivery in Same Day Same Day" at bounding box center [521, 265] width 885 height 67
click at [395, 456] on input "Add $23.99 Mogo Money Bundle (Optional) — Learn More" at bounding box center [393, 454] width 18 height 18
checkbox input "false"
radio input "false"
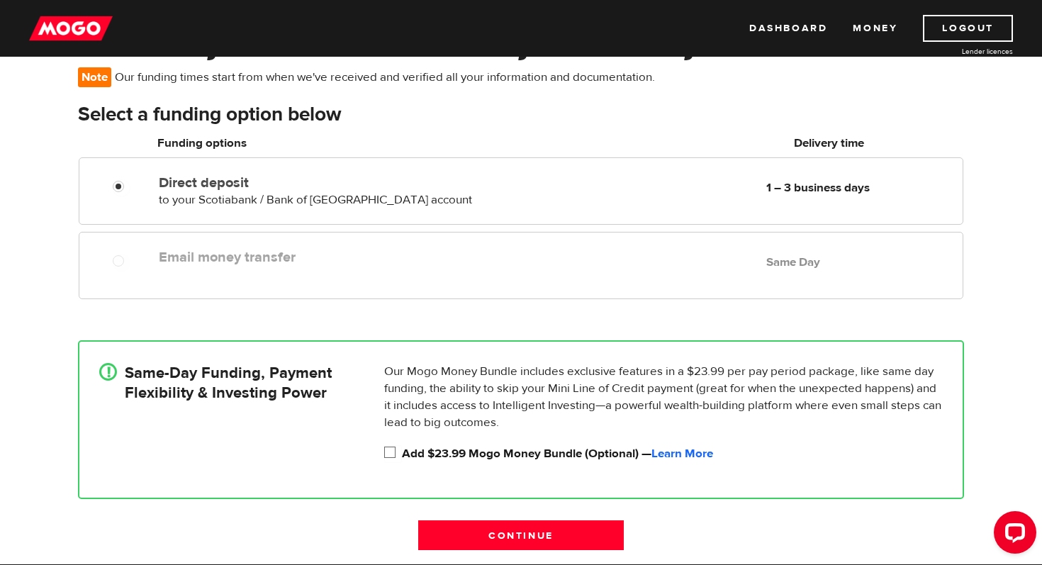
click at [395, 456] on input "Add $23.99 Mogo Money Bundle (Optional) — Learn More" at bounding box center [393, 454] width 18 height 18
checkbox input "false"
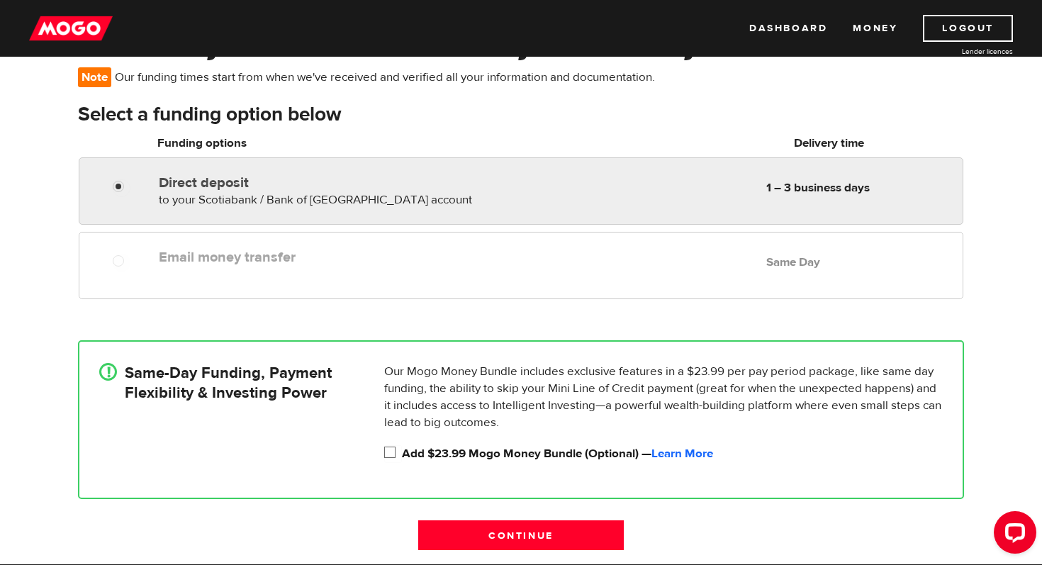
radio input "true"
click at [102, 203] on div "Direct deposit to your Scotiabank / Bank of Nova Scotia account Delivery in 1 –…" at bounding box center [520, 189] width 883 height 40
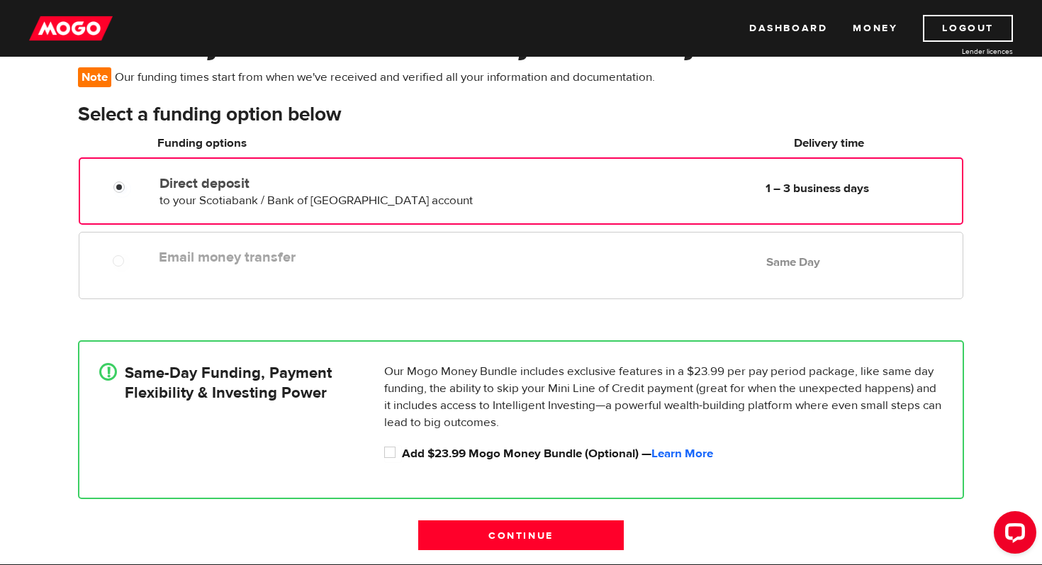
click at [46, 220] on div "How do you want to receive your money? Note Our funding times start from when w…" at bounding box center [521, 293] width 1042 height 541
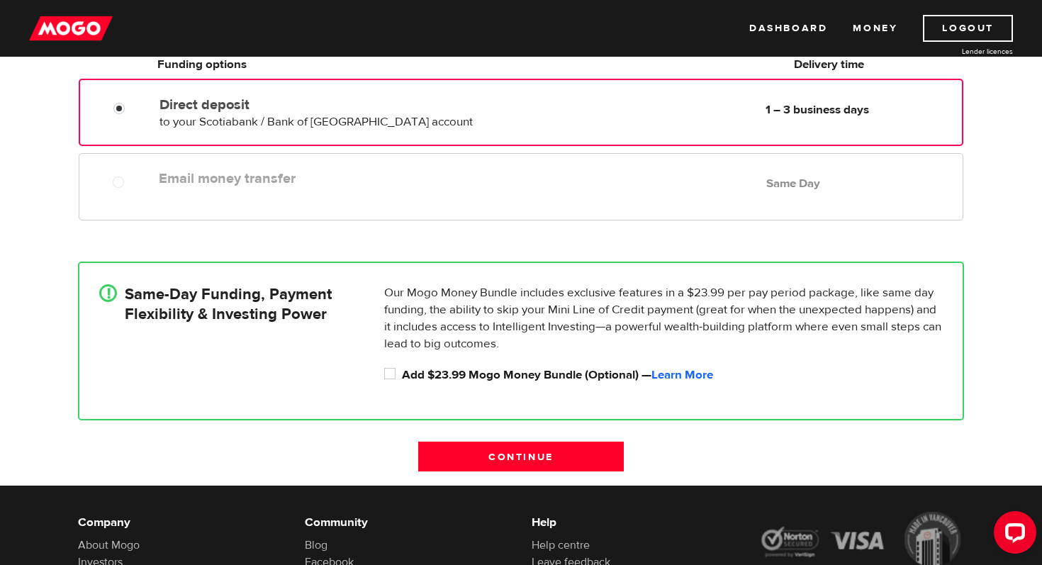
scroll to position [222, 0]
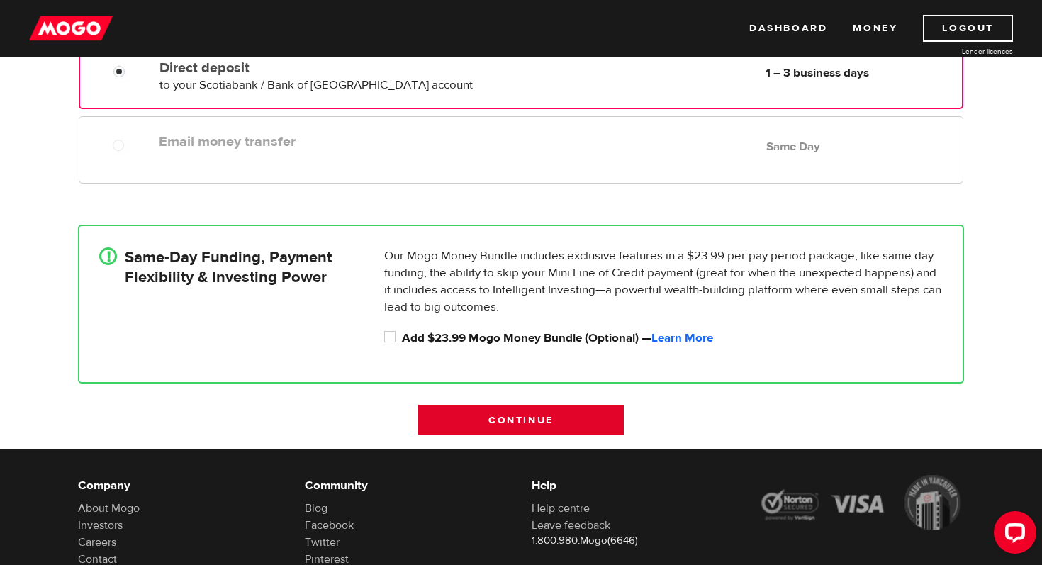
click at [562, 410] on input "Continue" at bounding box center [521, 420] width 206 height 30
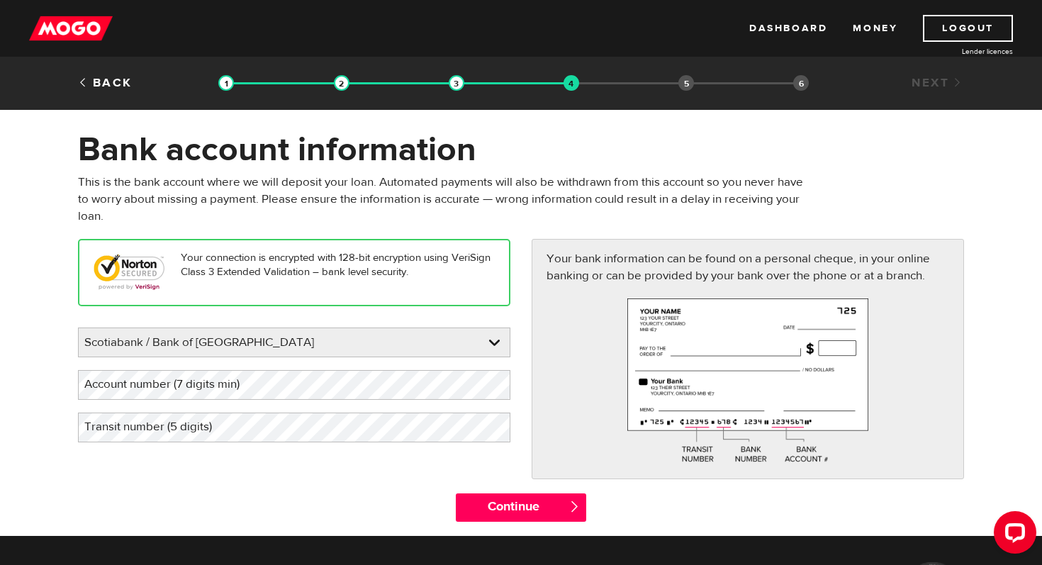
click at [235, 379] on label "Account number (7 digits min)" at bounding box center [173, 384] width 191 height 29
click at [196, 391] on label "Account number (7 digits min)" at bounding box center [173, 384] width 191 height 29
copy div "Your bank account number must be at least 7 digits"
click at [232, 388] on label "Account number (7 digits min)" at bounding box center [173, 384] width 191 height 29
click at [210, 432] on label "Transit number (5 digits)" at bounding box center [159, 426] width 163 height 29
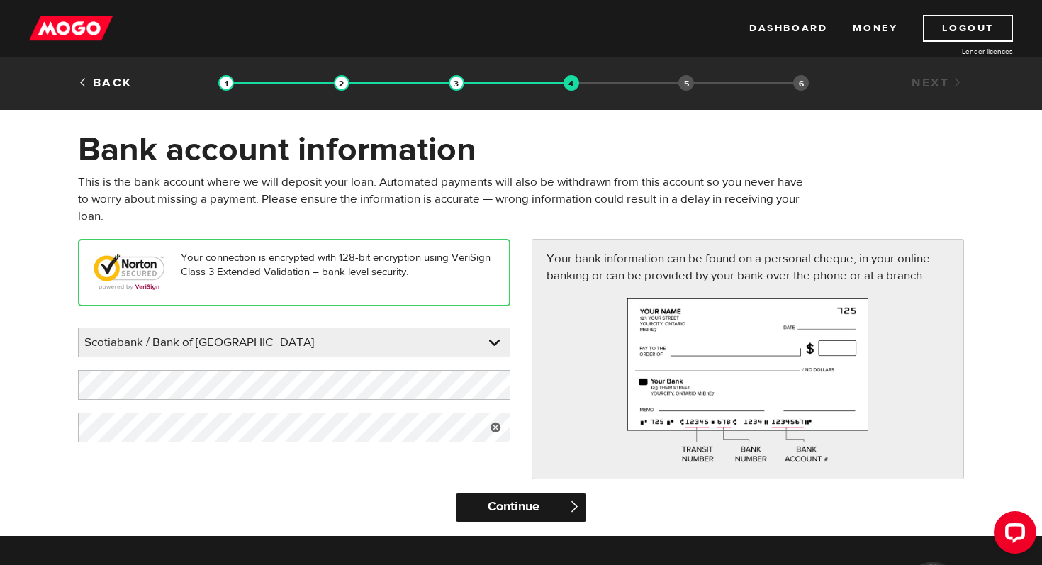
click at [515, 515] on input "Continue" at bounding box center [521, 507] width 130 height 28
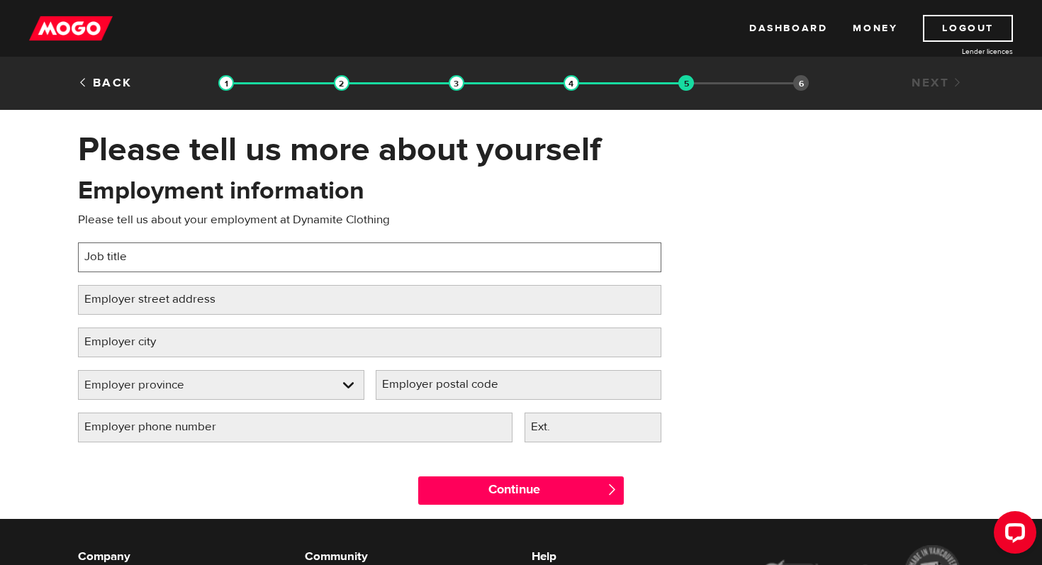
click at [350, 251] on input "Job title" at bounding box center [369, 257] width 583 height 30
type input "Sale Associate"
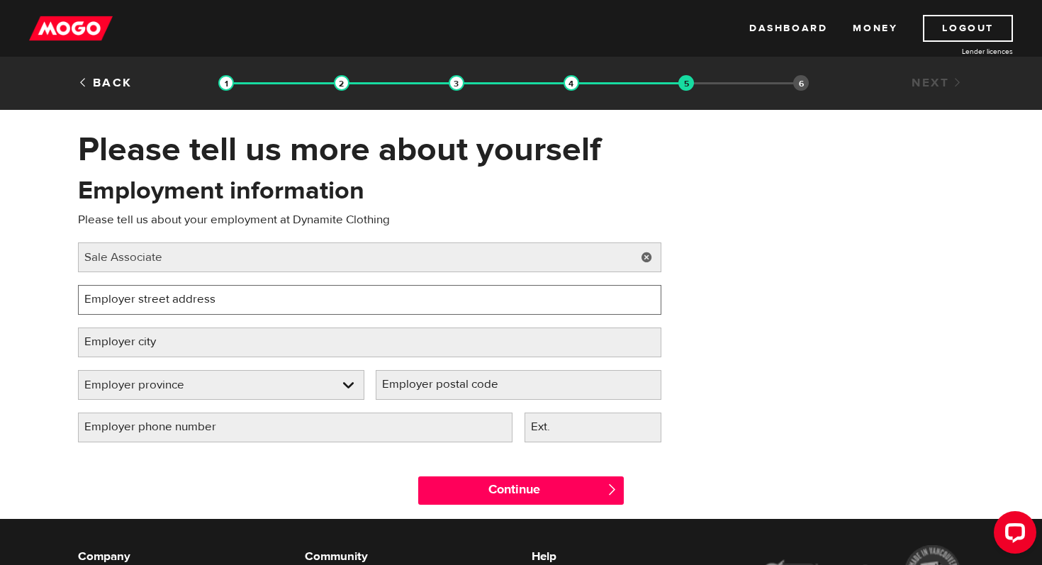
click at [308, 298] on input "Employer street address" at bounding box center [369, 300] width 583 height 30
type input "[STREET_ADDRESS]"
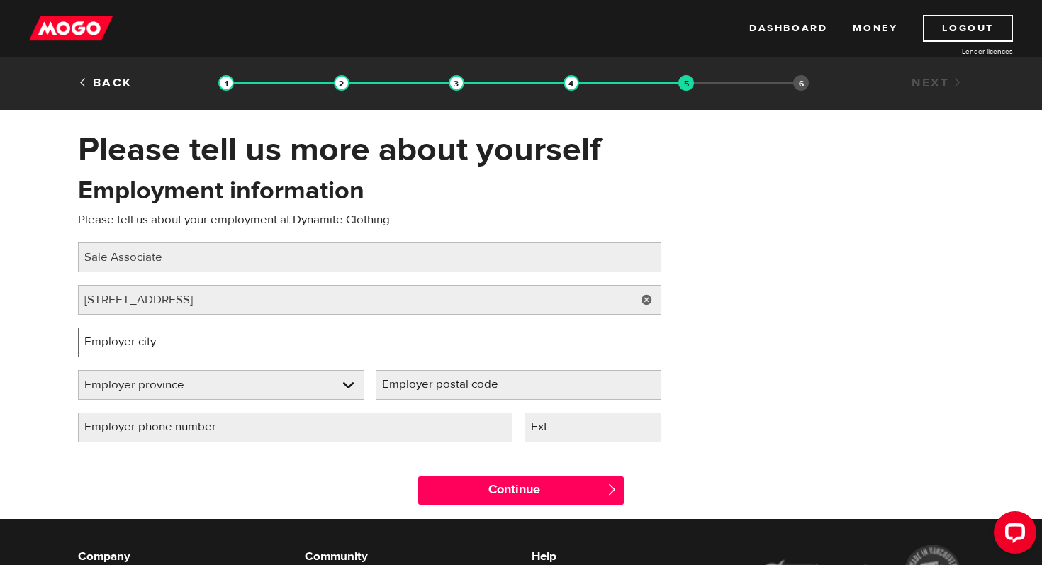
click at [318, 337] on input "Employer city" at bounding box center [369, 342] width 583 height 30
type input "[GEOGRAPHIC_DATA]"
select select "NS"
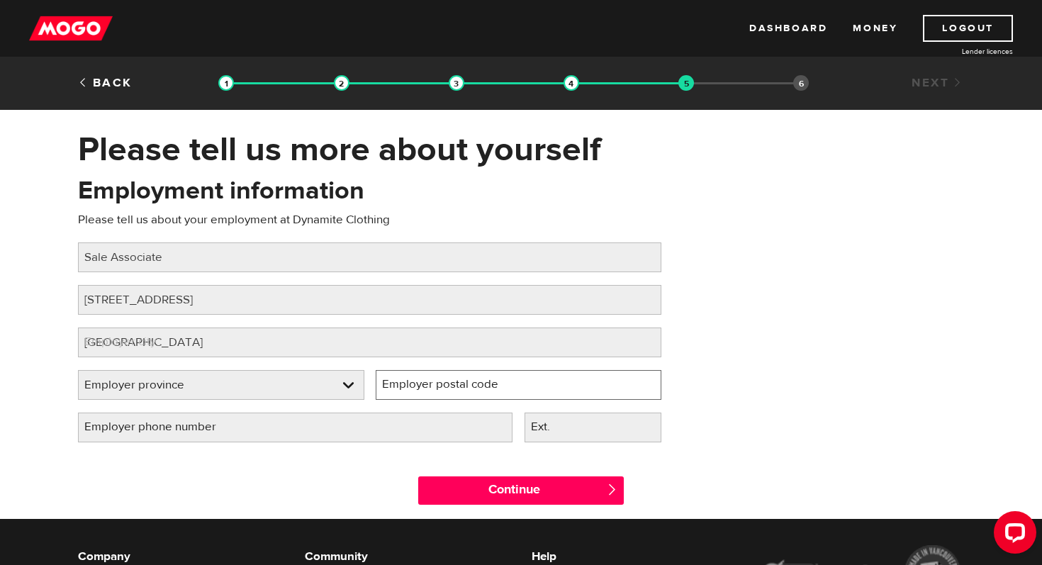
type input "B3M 2J6"
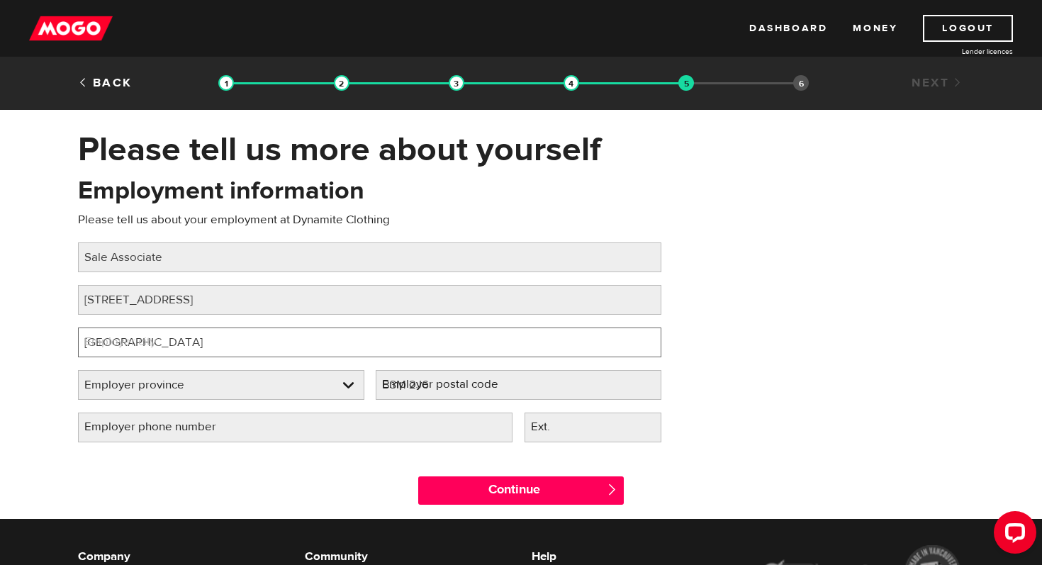
select select "NS"
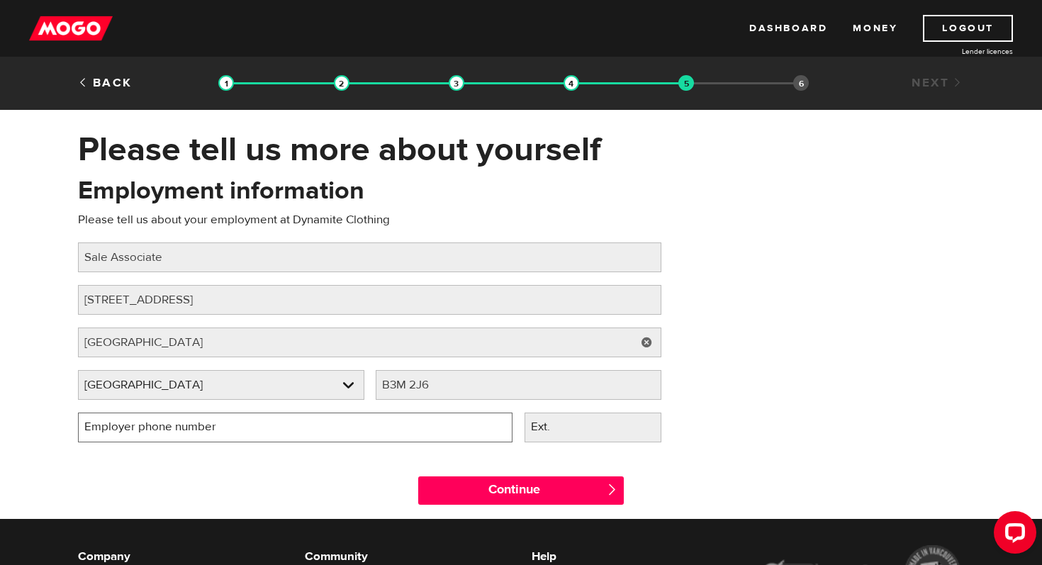
click at [315, 426] on input "Employer phone number" at bounding box center [295, 427] width 434 height 30
click at [571, 434] on label "Ext." at bounding box center [551, 426] width 55 height 29
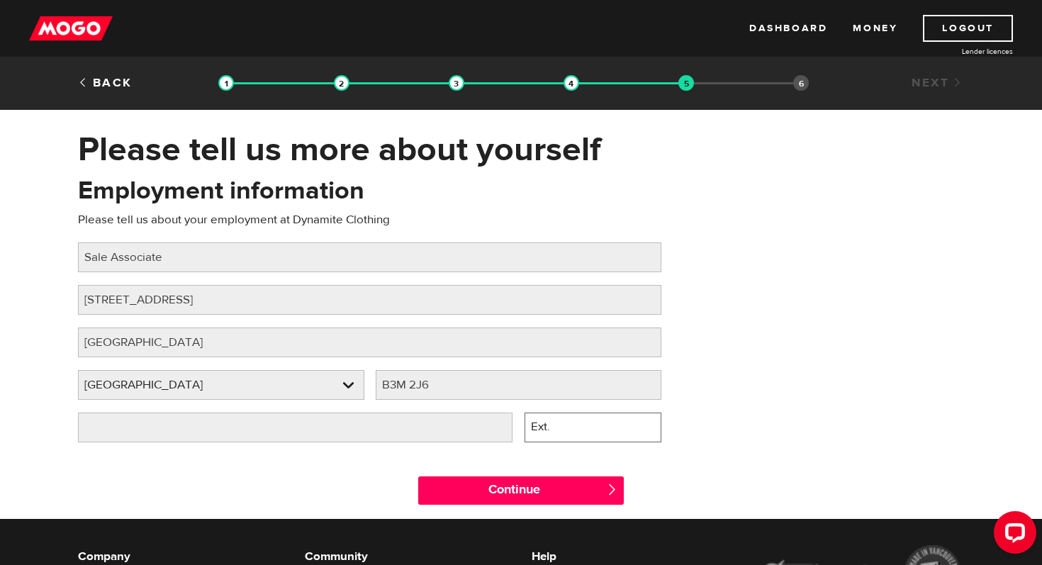
click at [571, 434] on input "Ext." at bounding box center [592, 427] width 137 height 30
click at [802, 389] on div "Employment information Please tell us about your employment at Dynamite Clothin…" at bounding box center [520, 314] width 907 height 281
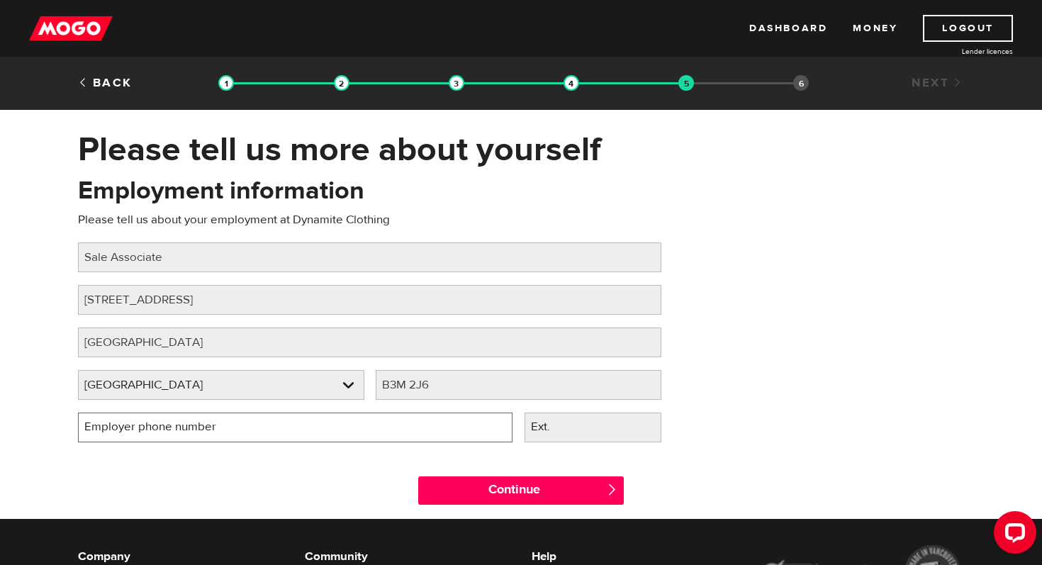
click at [286, 418] on input "Employer phone number" at bounding box center [295, 427] width 434 height 30
type input "(902) 453-0441"
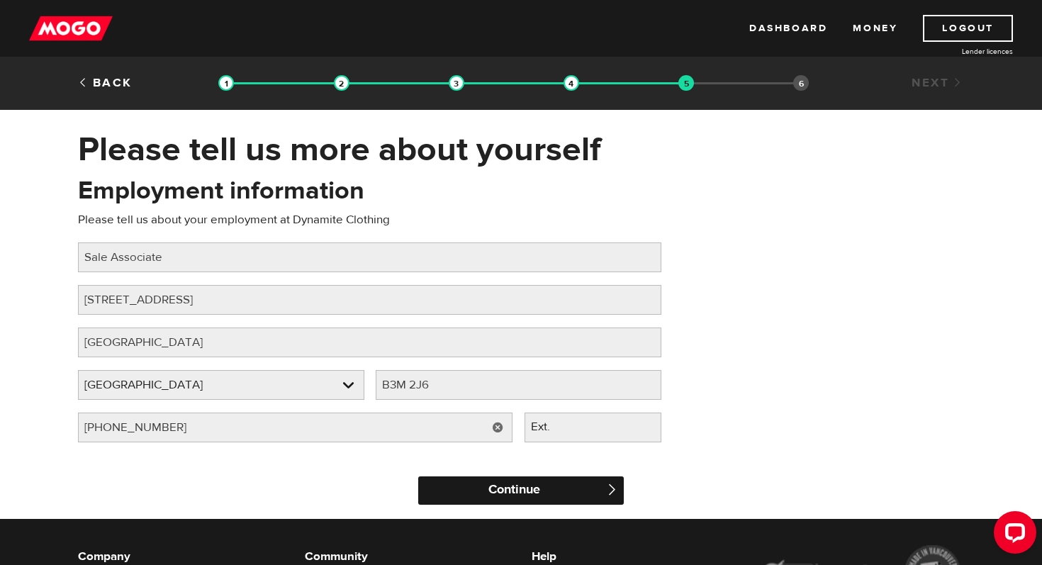
click at [493, 489] on input "Continue" at bounding box center [521, 490] width 206 height 28
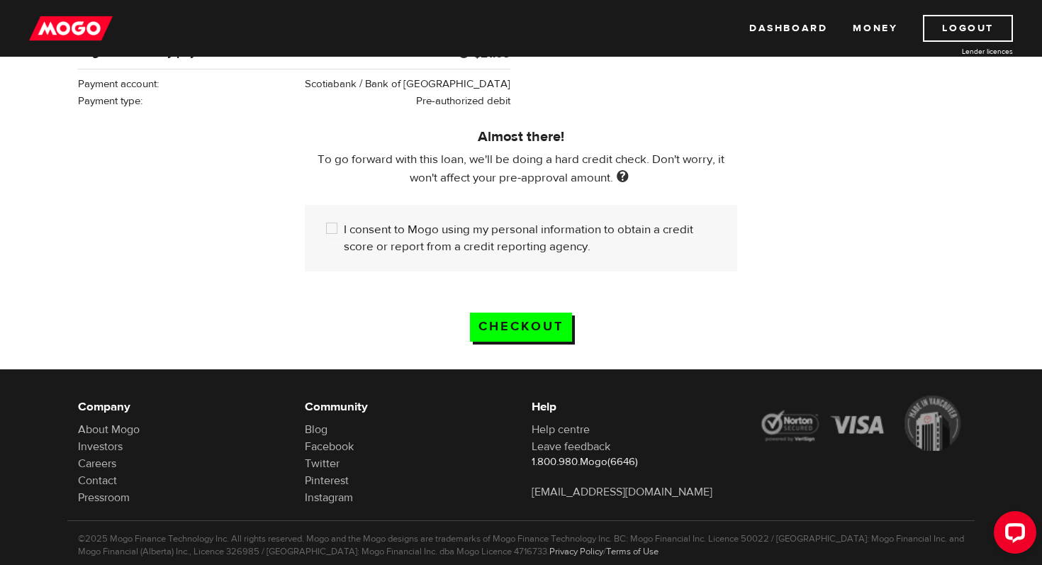
scroll to position [374, 0]
click at [332, 233] on input "I consent to Mogo using my personal information to obtain a credit score or rep…" at bounding box center [335, 231] width 18 height 18
checkbox input "true"
click at [264, 254] on div "Almost there! To go forward with this loan, we'll be doing a hard credit check.…" at bounding box center [520, 197] width 907 height 175
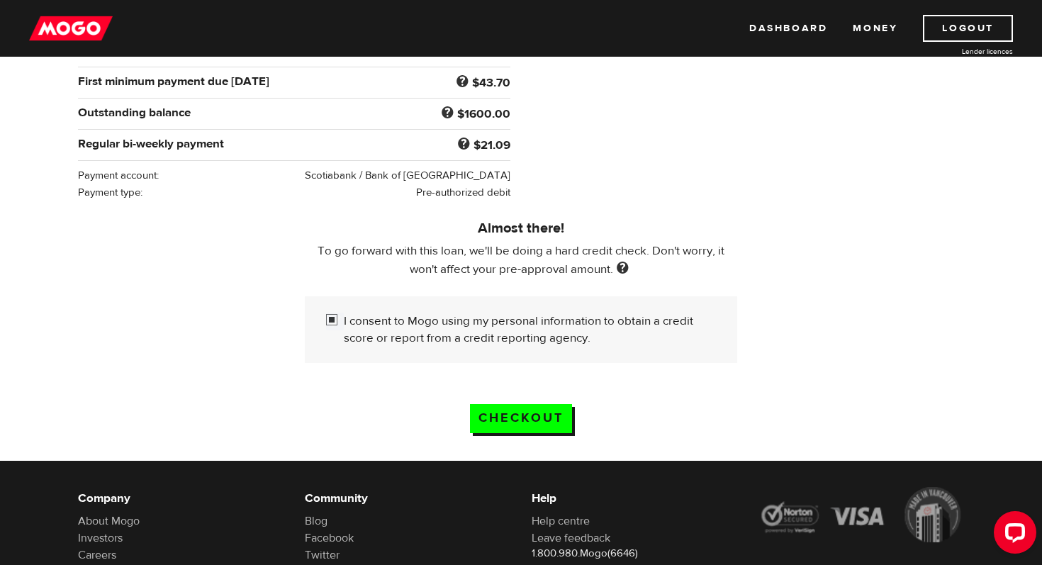
scroll to position [340, 0]
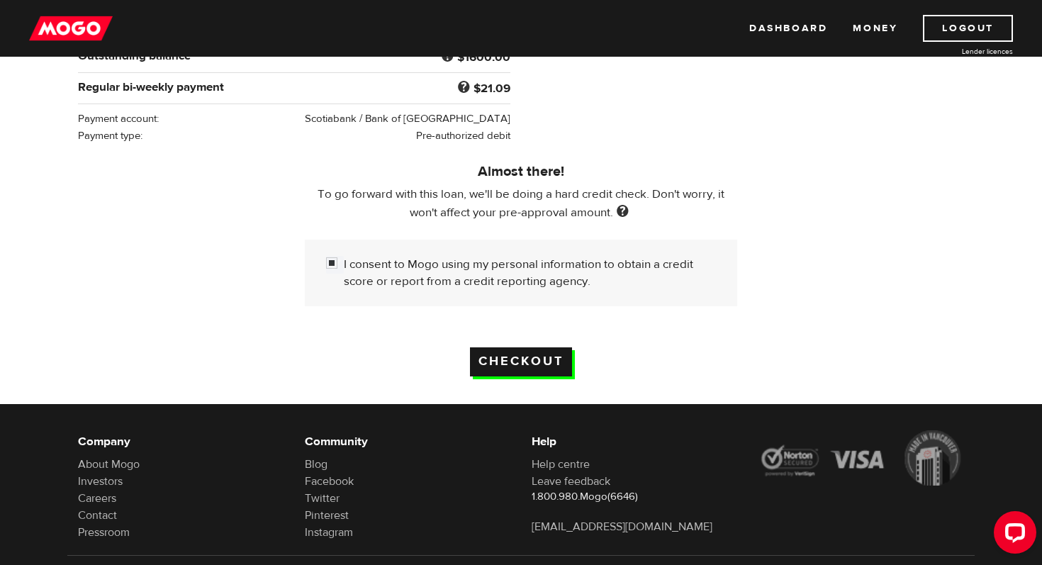
click at [532, 369] on input "Checkout" at bounding box center [521, 361] width 102 height 29
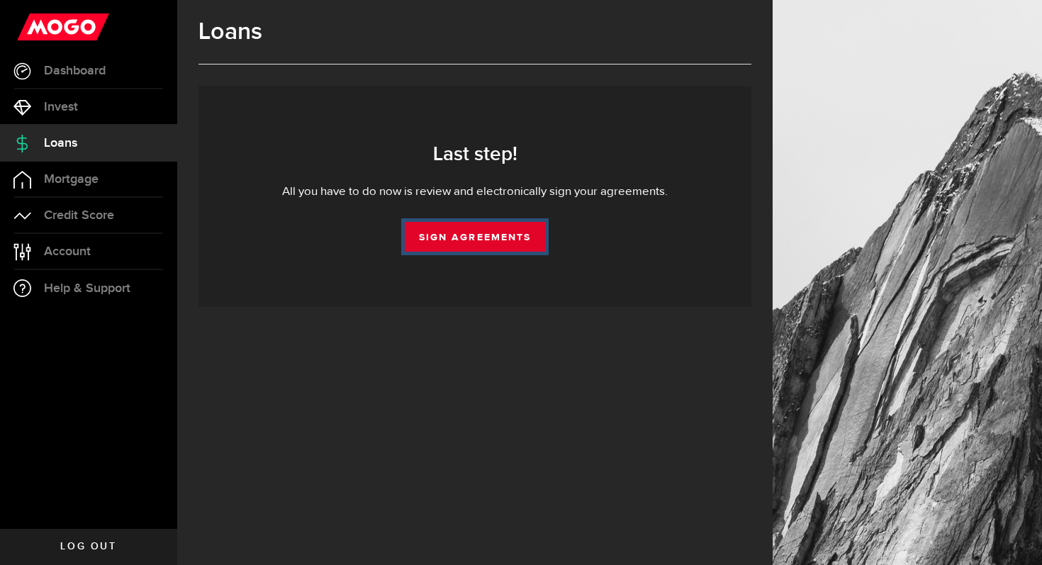
click at [500, 234] on link "Sign Agreements" at bounding box center [475, 237] width 140 height 30
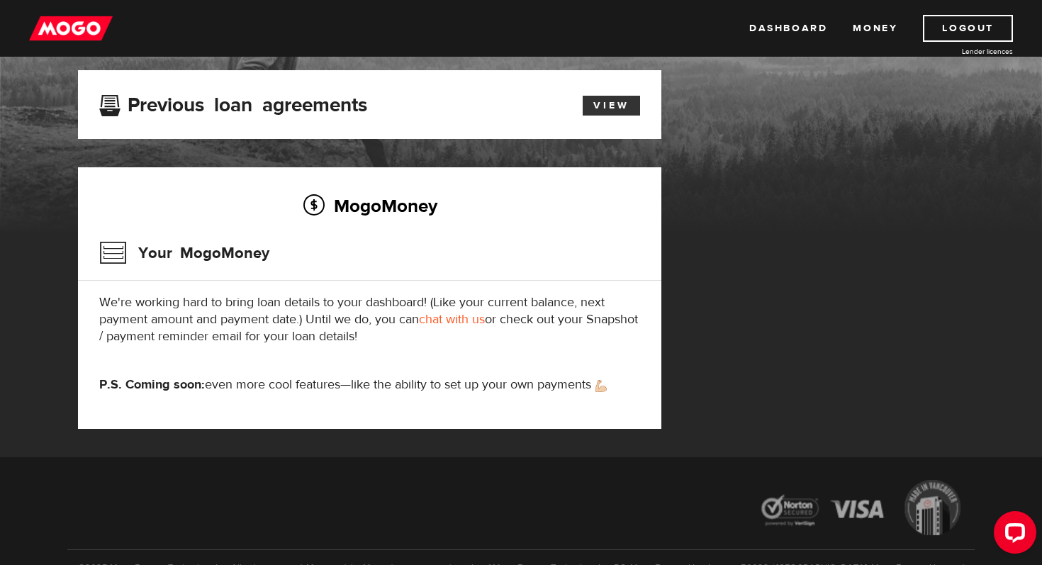
scroll to position [82, 0]
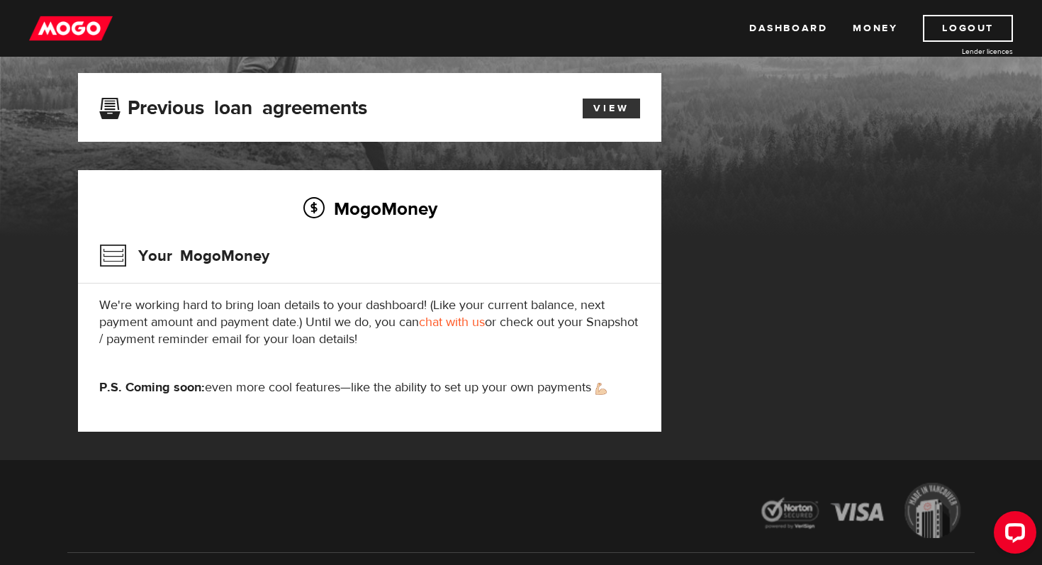
click at [607, 116] on link "View" at bounding box center [611, 109] width 57 height 20
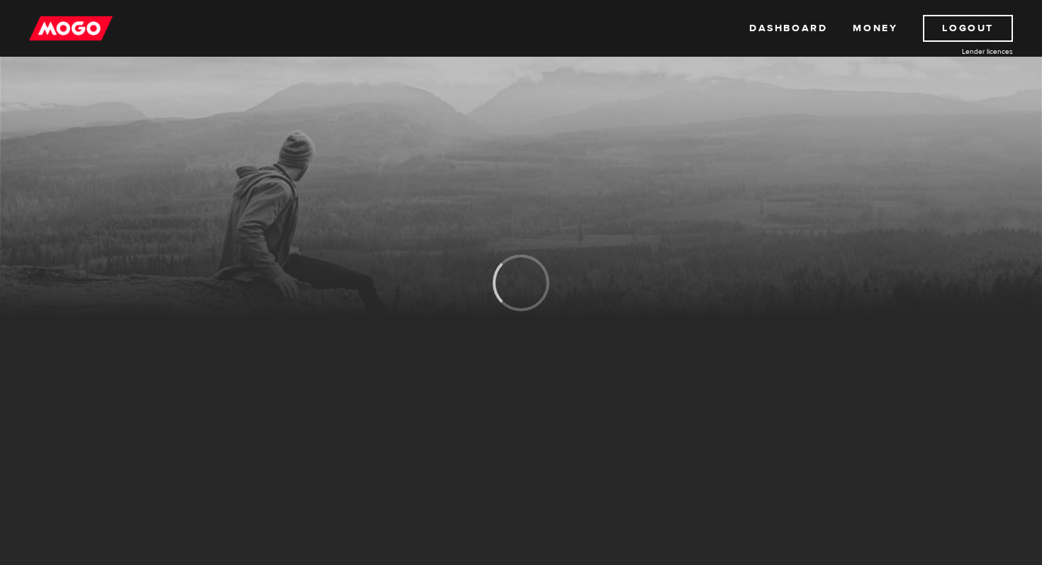
scroll to position [82, 0]
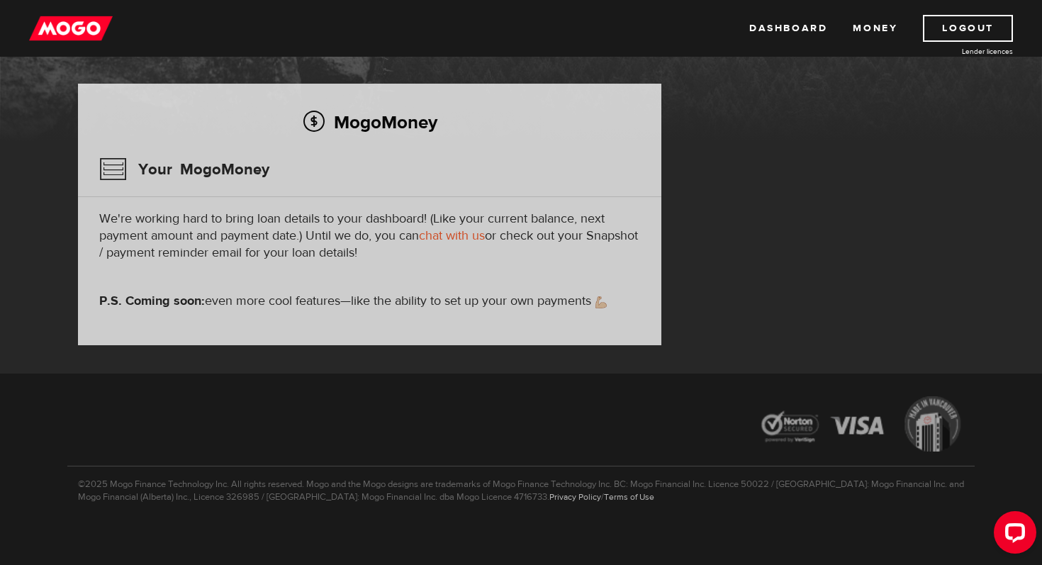
scroll to position [176, 0]
